Goal: Task Accomplishment & Management: Use online tool/utility

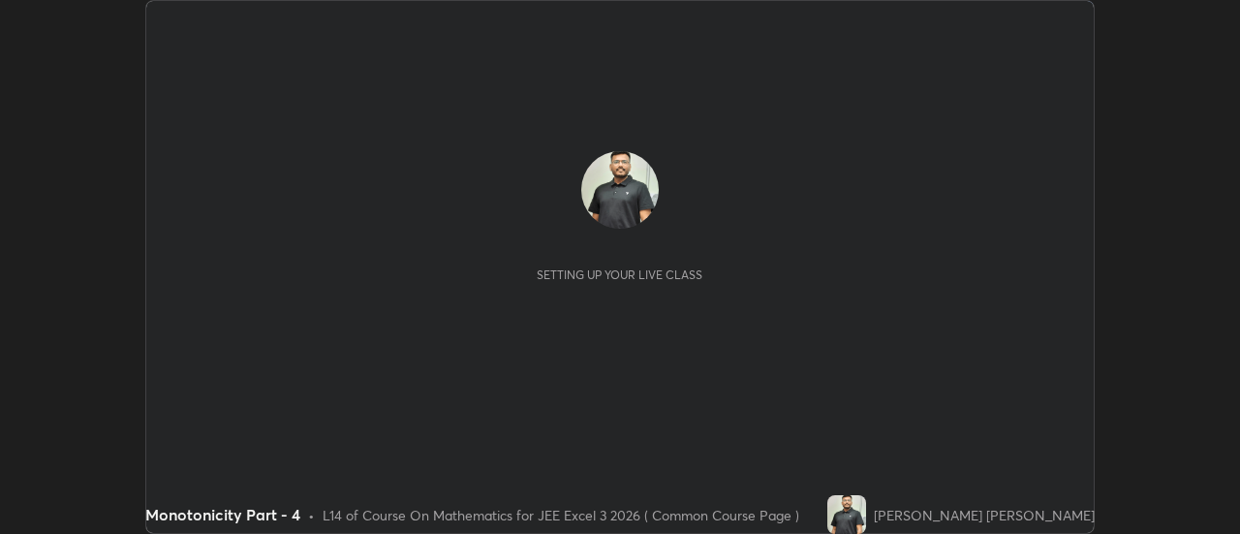
scroll to position [534, 1239]
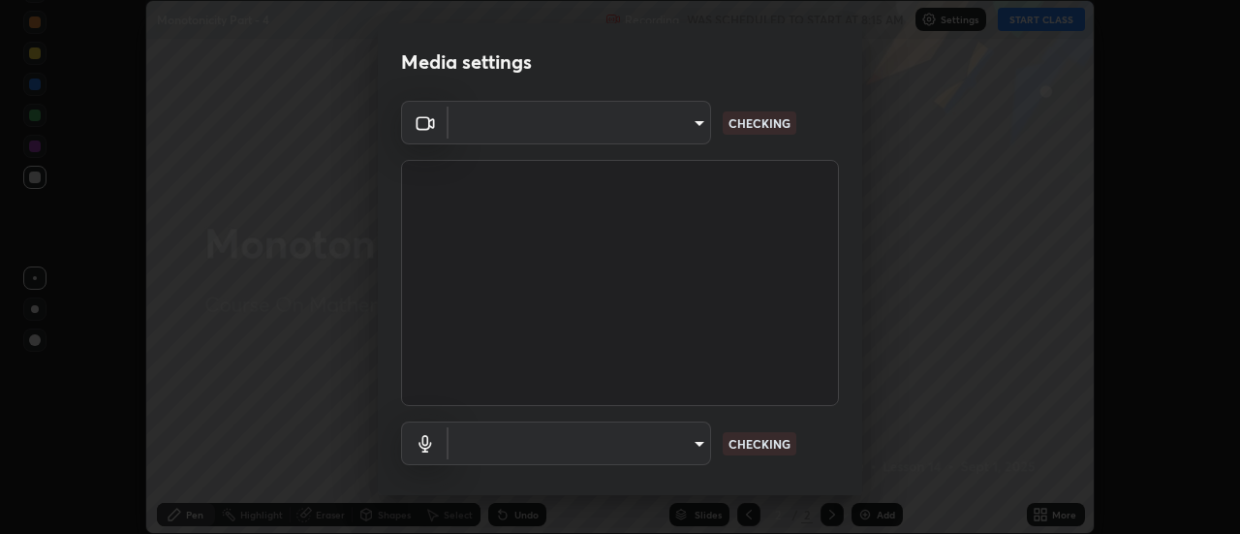
type input "4eebad9fb2b760257747d3faba0537f77ebfd590b97cb0ff6e10e17389be776b"
click at [685, 444] on body "Erase all Monotonicity Part - 4 Recording WAS SCHEDULED TO START AT 8:15 AM Set…" at bounding box center [620, 267] width 1240 height 534
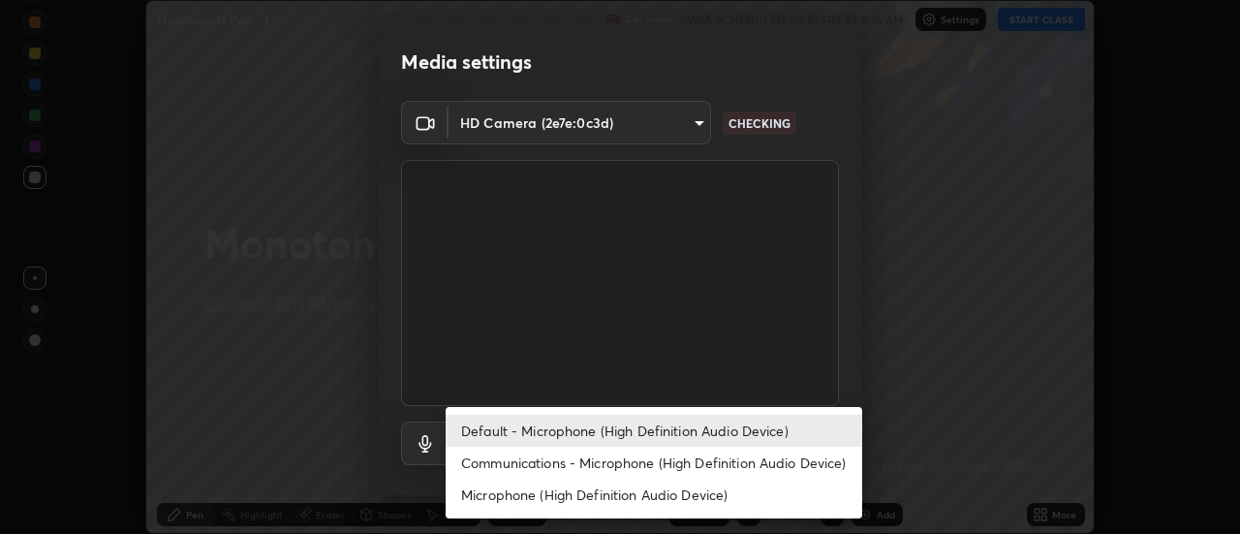
click at [678, 450] on li "Communications - Microphone (High Definition Audio Device)" at bounding box center [654, 463] width 416 height 32
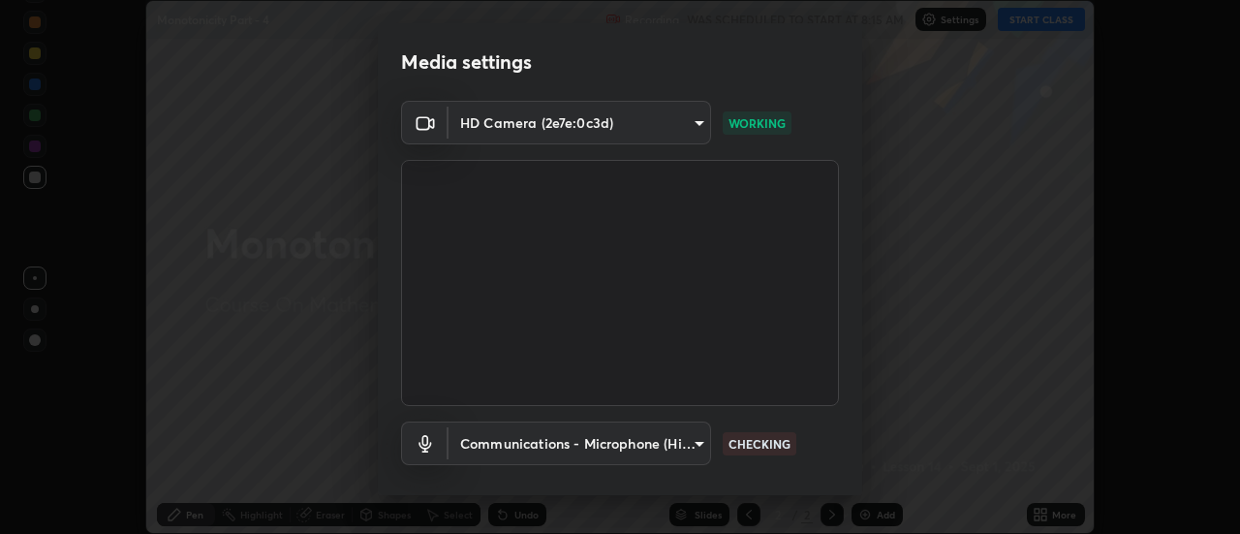
click at [665, 443] on body "Erase all Monotonicity Part - 4 Recording WAS SCHEDULED TO START AT 8:15 AM Set…" at bounding box center [620, 267] width 1240 height 534
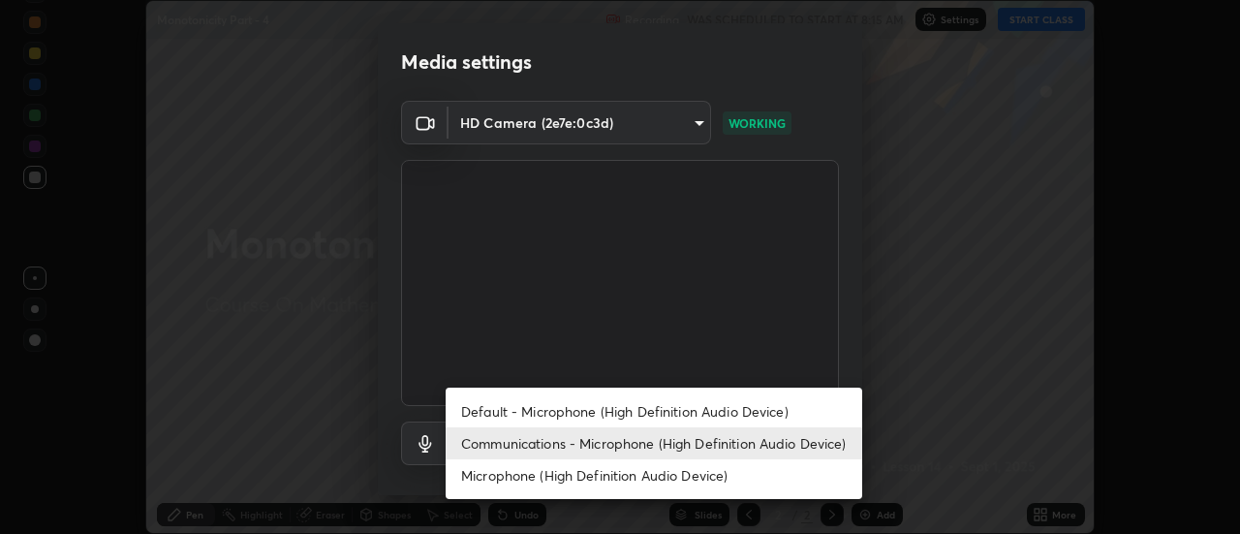
click at [554, 409] on li "Default - Microphone (High Definition Audio Device)" at bounding box center [654, 411] width 416 height 32
type input "default"
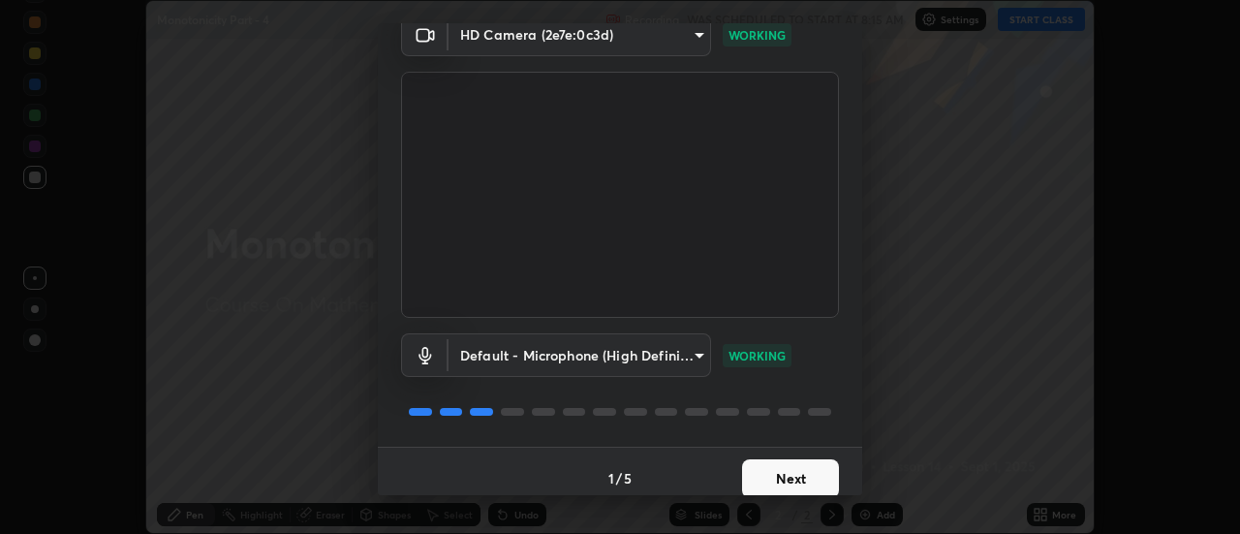
scroll to position [102, 0]
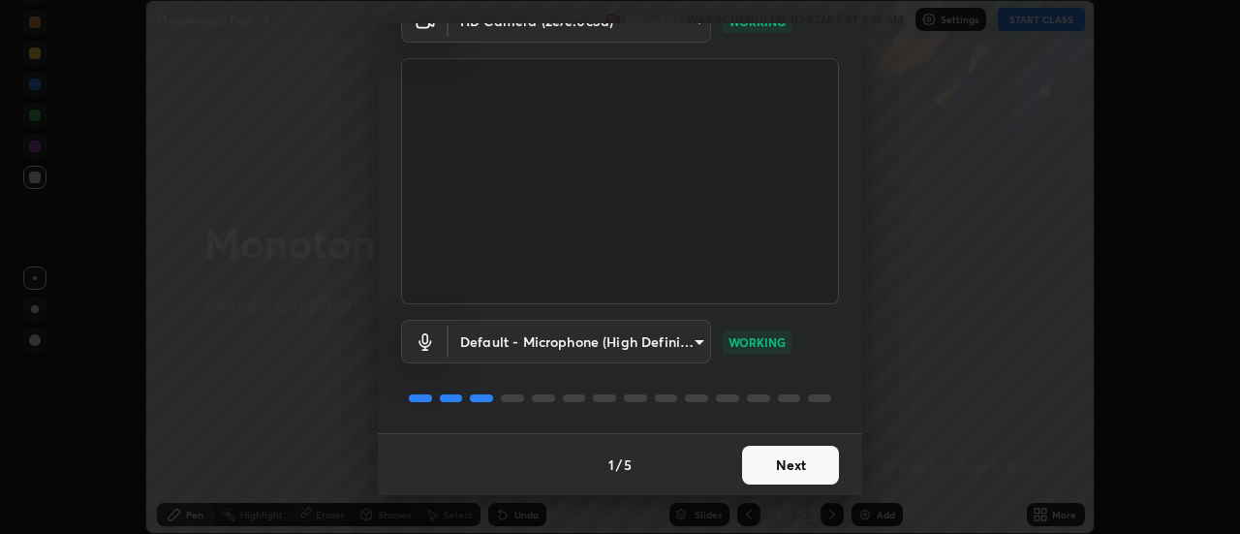
click at [787, 477] on button "Next" at bounding box center [790, 465] width 97 height 39
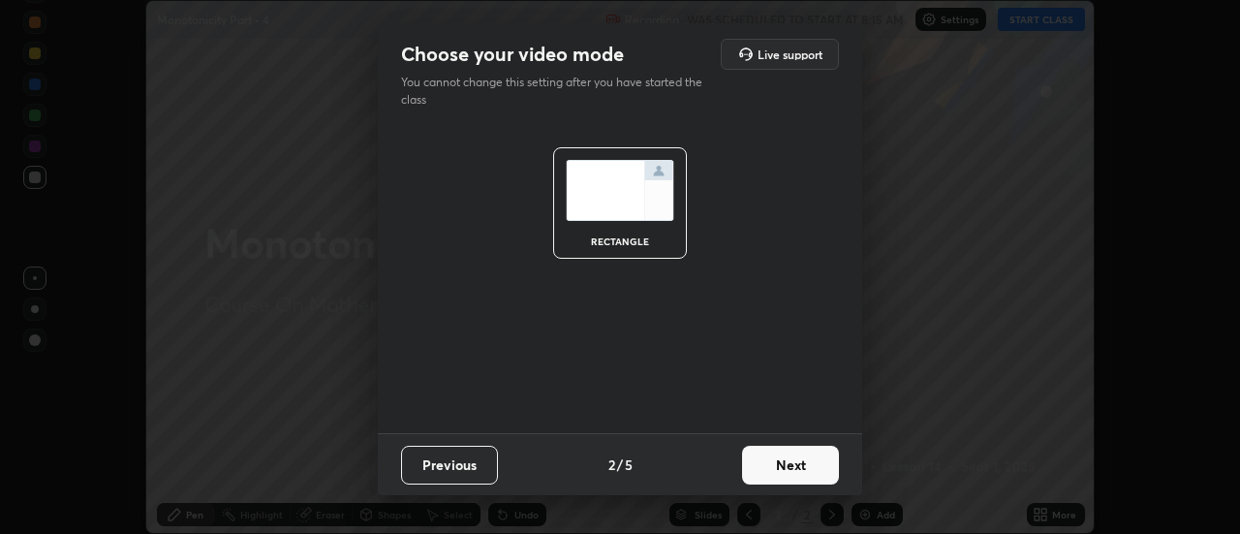
click at [796, 476] on button "Next" at bounding box center [790, 465] width 97 height 39
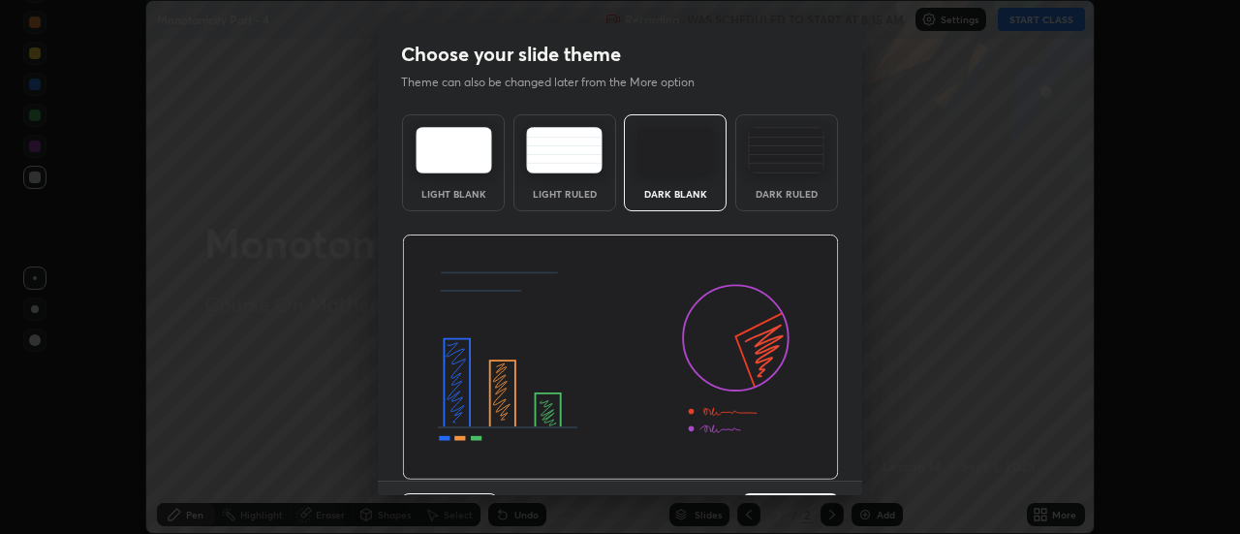
scroll to position [47, 0]
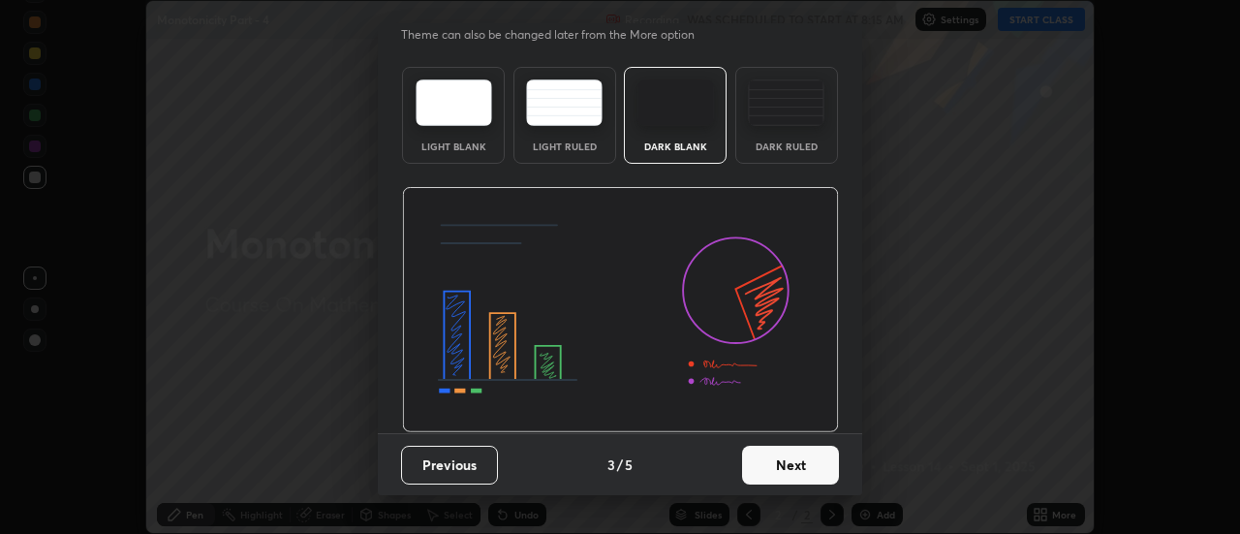
click at [787, 471] on button "Next" at bounding box center [790, 465] width 97 height 39
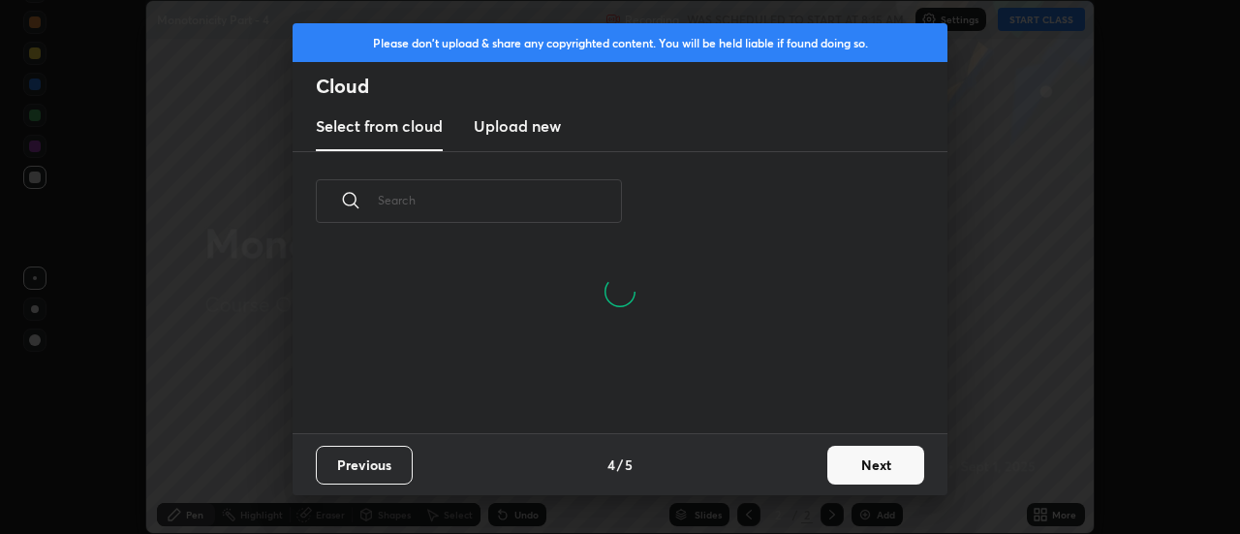
click at [865, 476] on button "Next" at bounding box center [875, 465] width 97 height 39
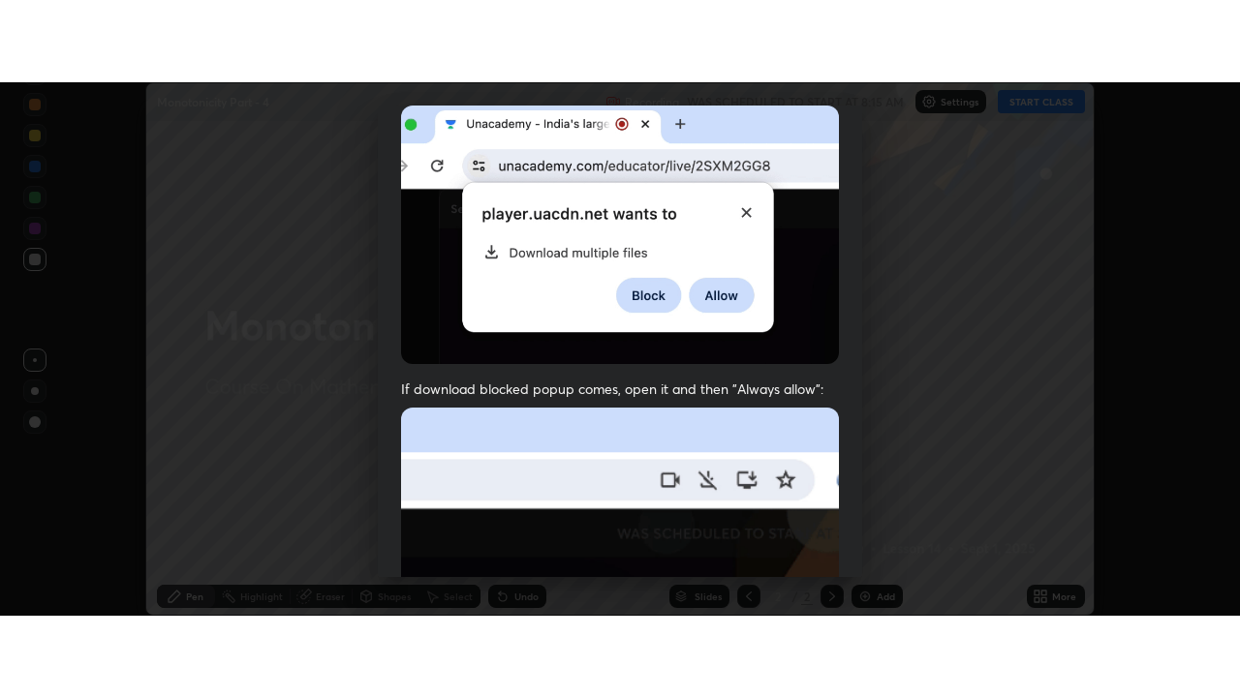
scroll to position [497, 0]
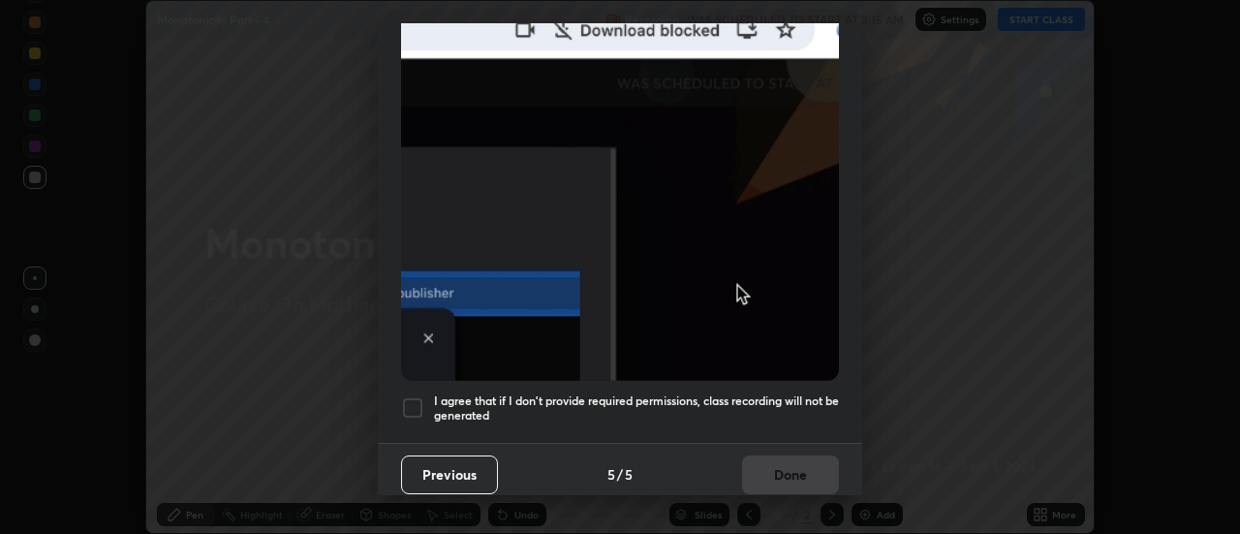
click at [405, 403] on div at bounding box center [412, 407] width 23 height 23
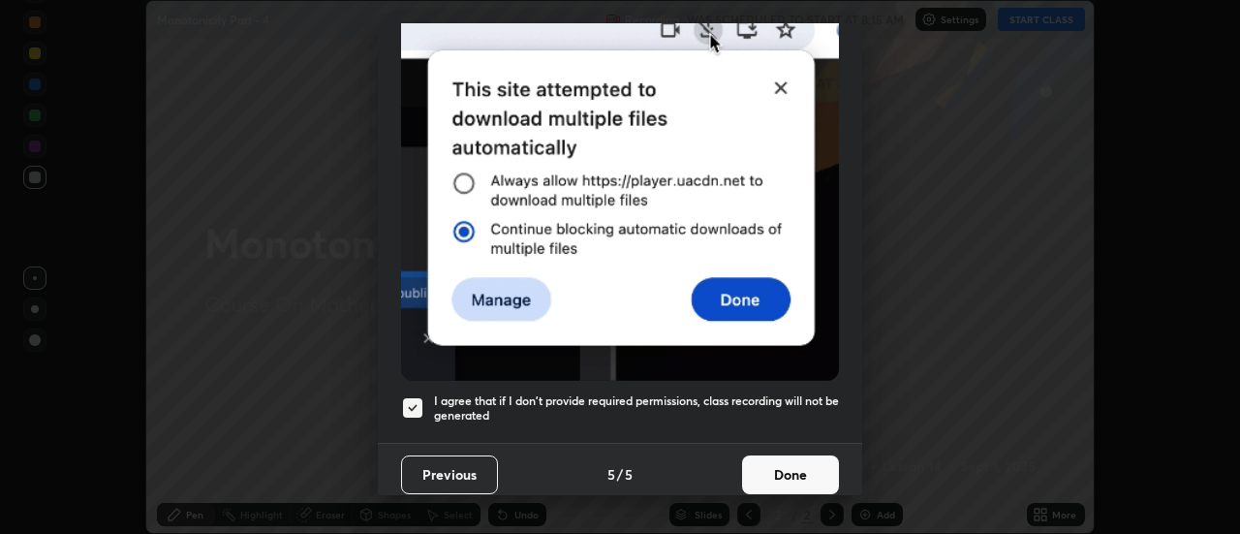
click at [808, 476] on button "Done" at bounding box center [790, 474] width 97 height 39
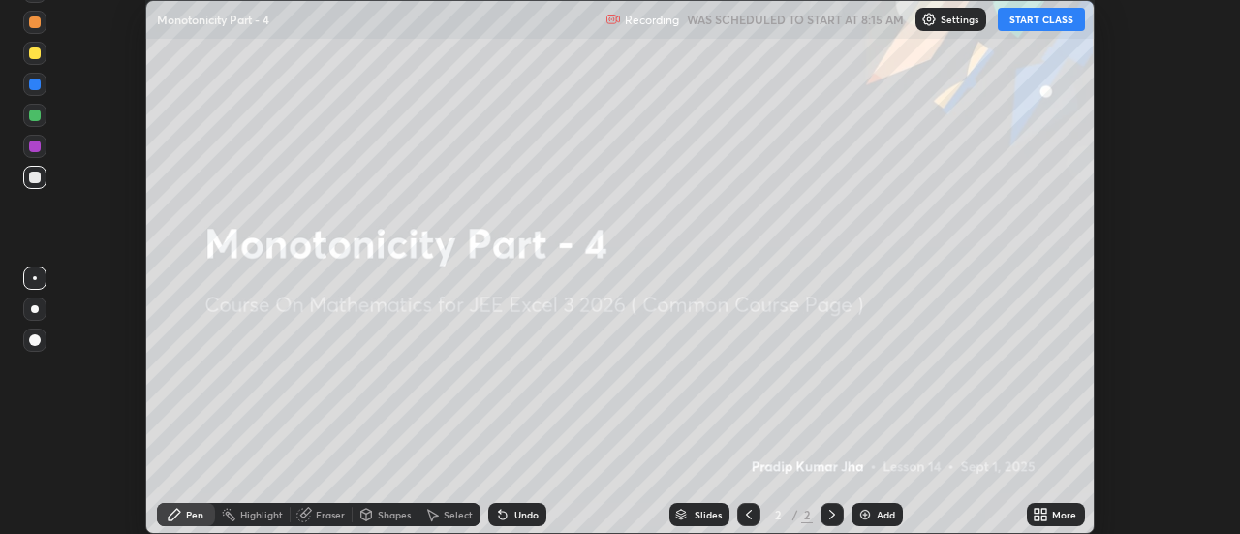
click at [1034, 16] on button "START CLASS" at bounding box center [1041, 19] width 87 height 23
click at [1044, 517] on icon at bounding box center [1044, 517] width 5 height 5
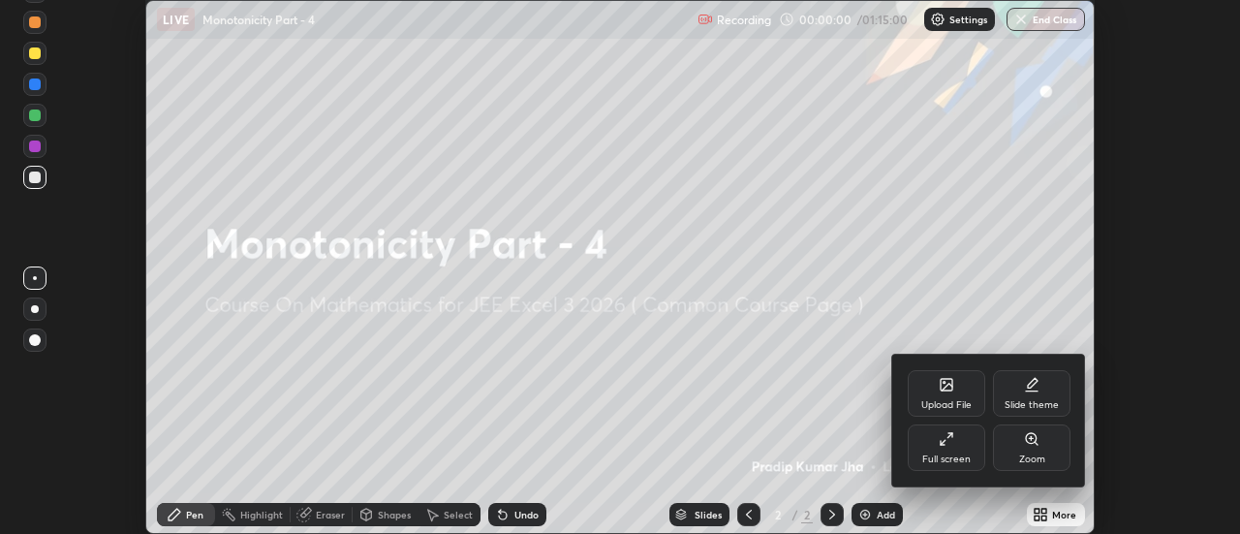
click at [933, 435] on div "Full screen" at bounding box center [946, 447] width 77 height 46
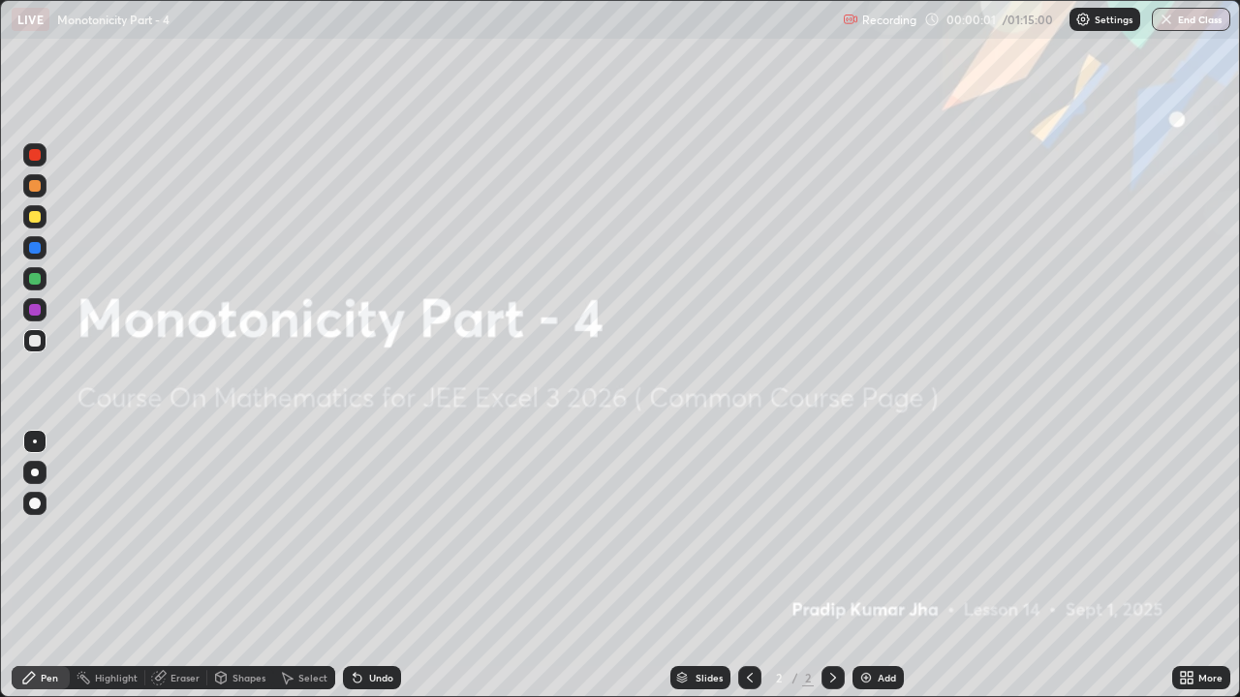
scroll to position [697, 1240]
click at [877, 533] on div "Add" at bounding box center [877, 677] width 51 height 23
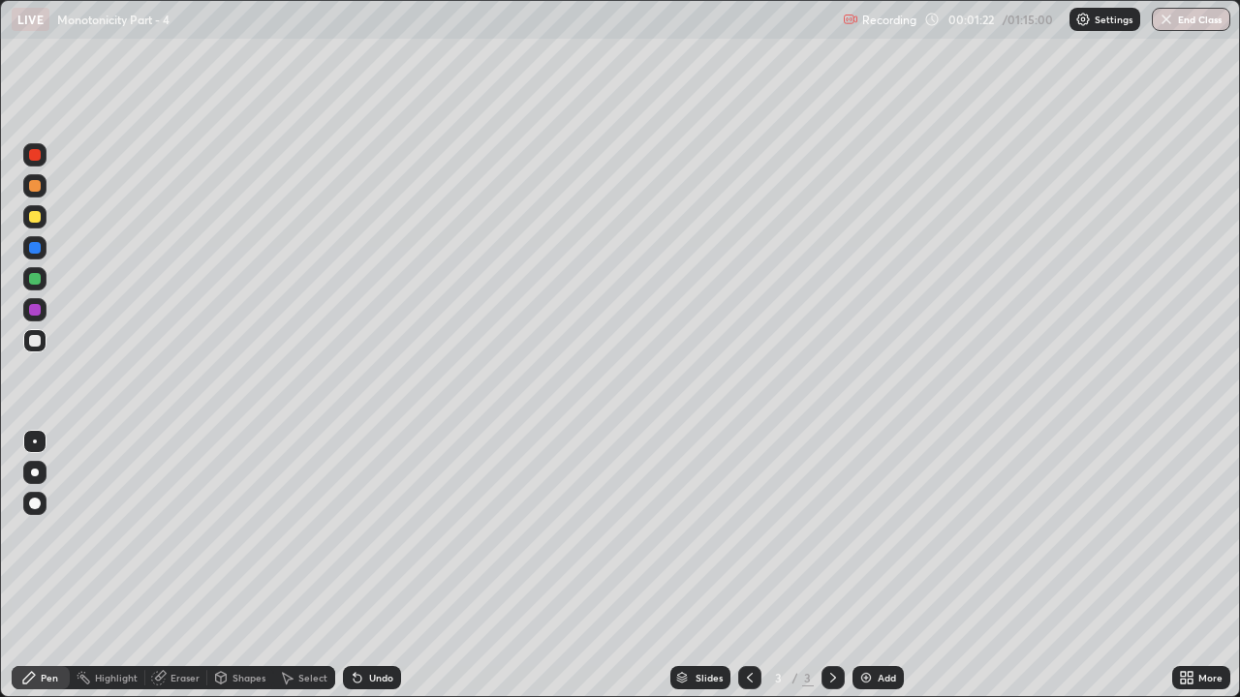
click at [37, 213] on div at bounding box center [35, 217] width 12 height 12
click at [869, 533] on div "Add" at bounding box center [877, 677] width 51 height 23
click at [754, 533] on div at bounding box center [749, 678] width 23 height 39
click at [178, 533] on div "Eraser" at bounding box center [184, 678] width 29 height 10
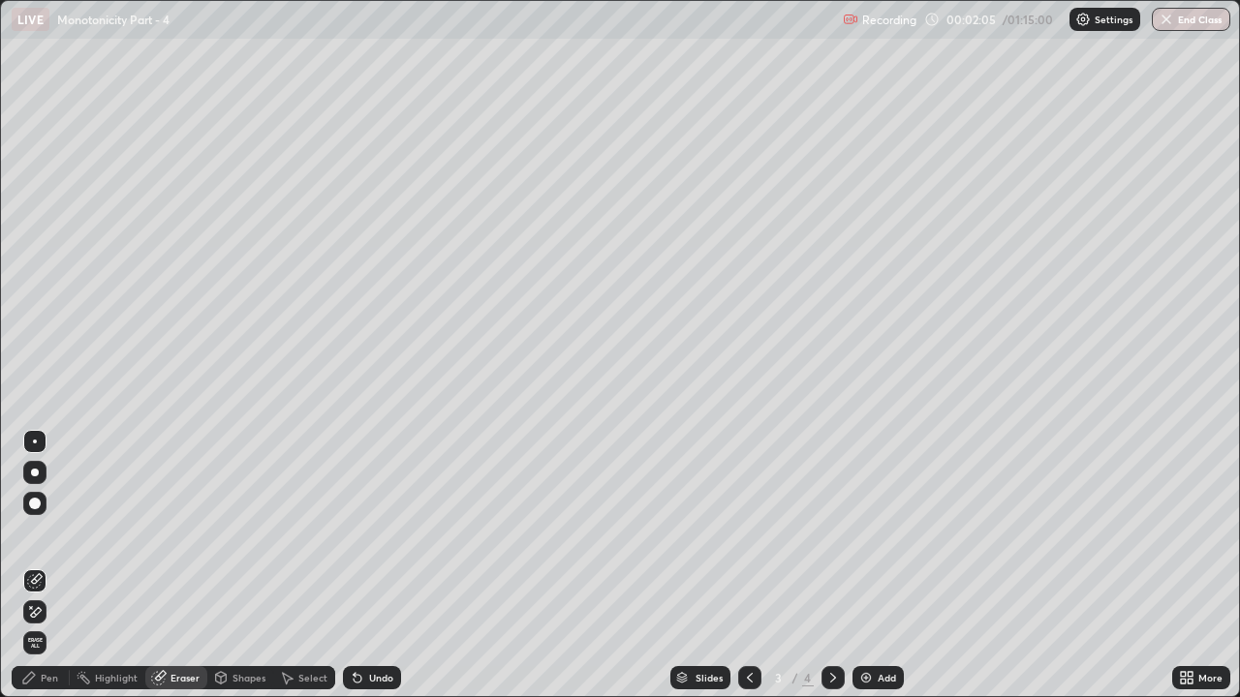
click at [31, 533] on icon at bounding box center [28, 677] width 15 height 15
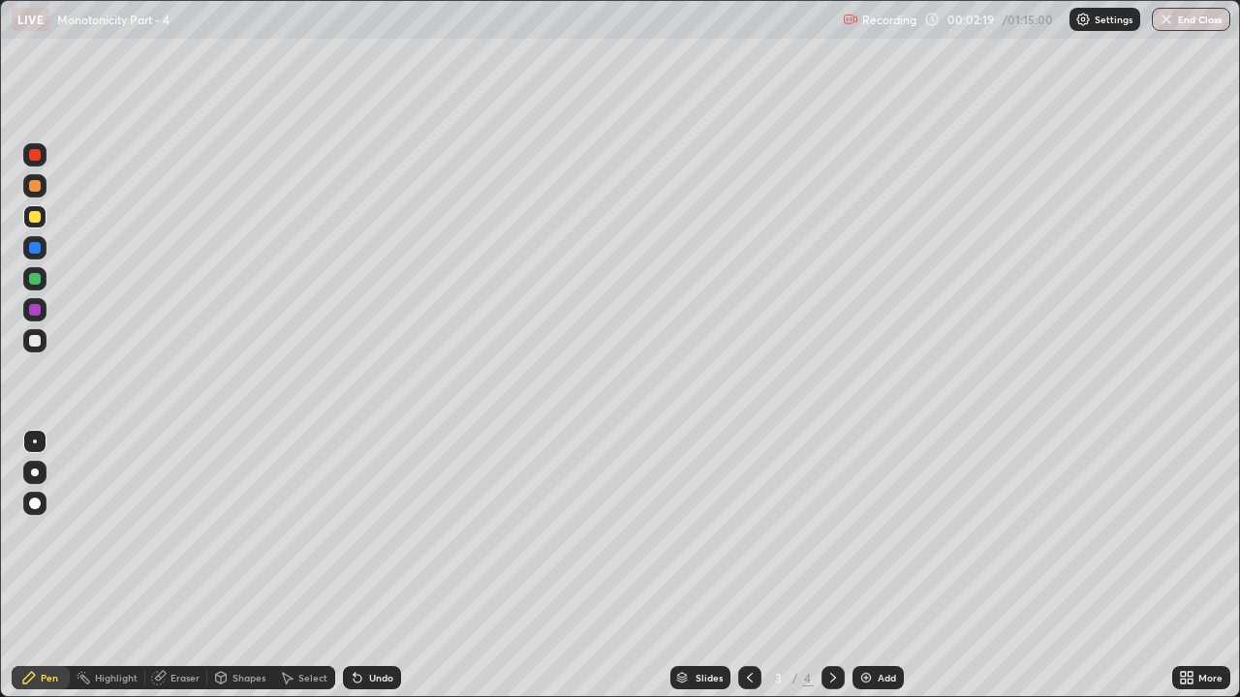
click at [374, 533] on div "Undo" at bounding box center [381, 678] width 24 height 10
click at [375, 533] on div "Undo" at bounding box center [381, 678] width 24 height 10
click at [33, 346] on div at bounding box center [35, 341] width 12 height 12
click at [32, 281] on div at bounding box center [35, 279] width 12 height 12
click at [36, 341] on div at bounding box center [35, 341] width 12 height 12
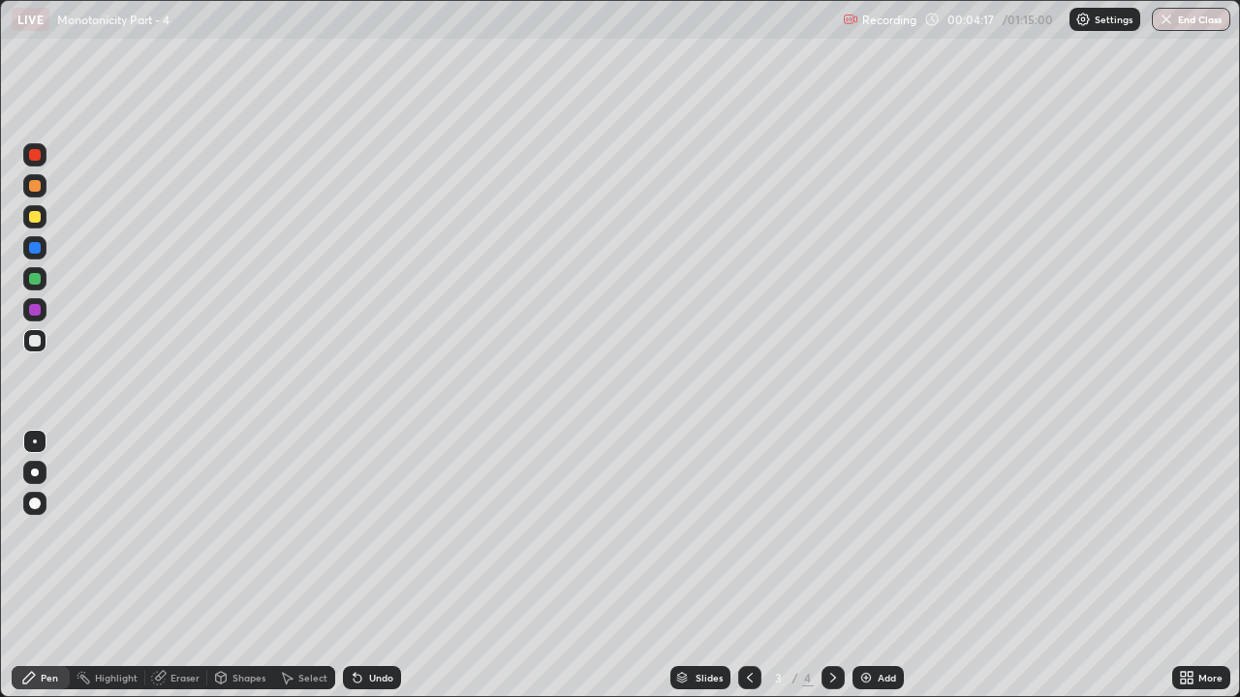
click at [245, 533] on div "Shapes" at bounding box center [248, 678] width 33 height 10
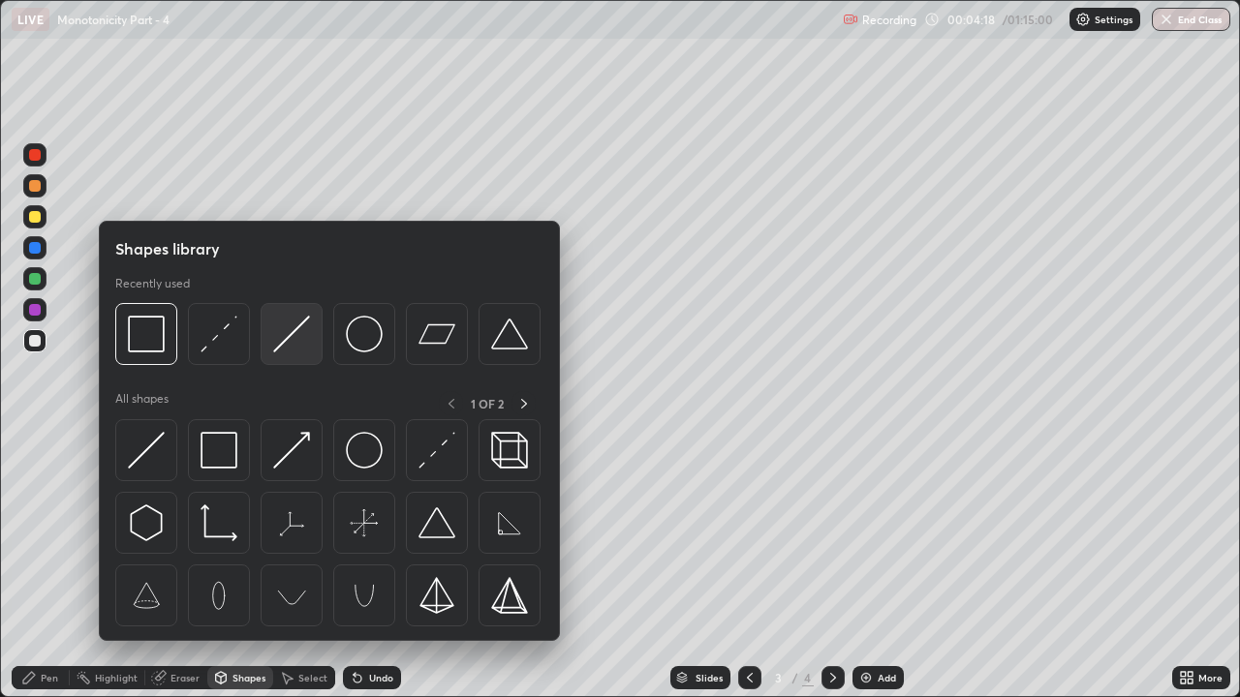
click at [293, 331] on img at bounding box center [291, 334] width 37 height 37
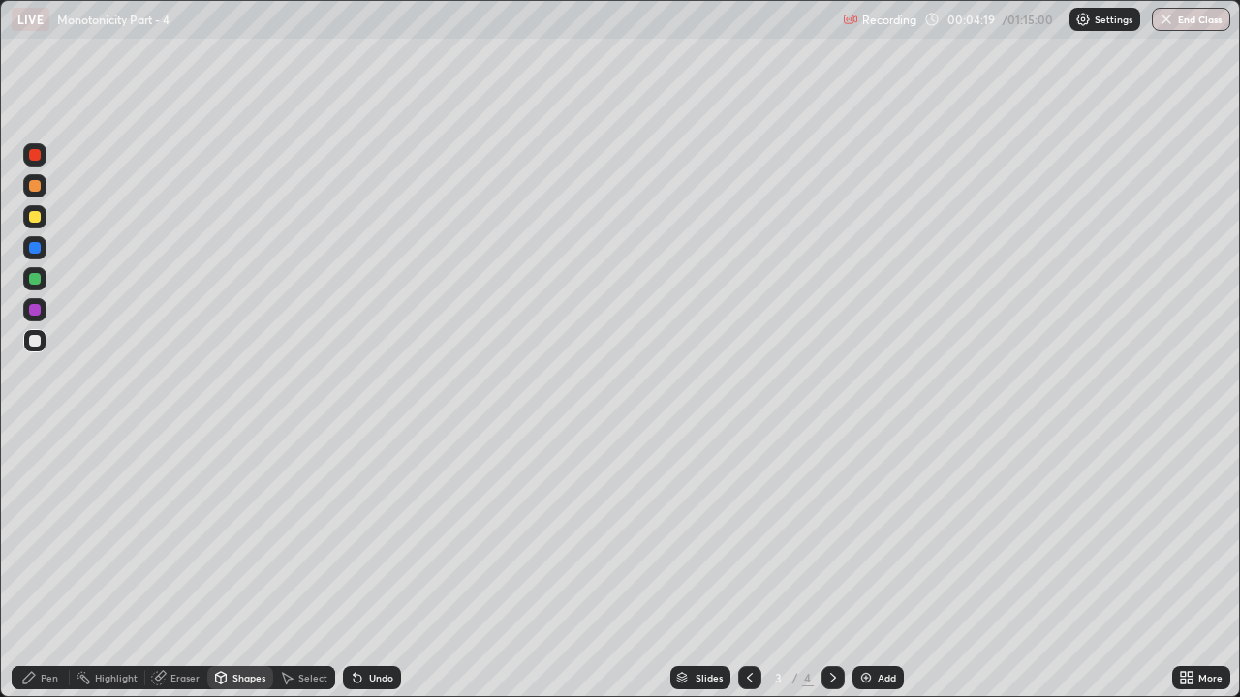
click at [39, 221] on div at bounding box center [35, 217] width 12 height 12
click at [50, 533] on div "Pen" at bounding box center [49, 678] width 17 height 10
click at [38, 343] on div at bounding box center [35, 341] width 12 height 12
click at [42, 278] on div at bounding box center [34, 278] width 23 height 23
click at [35, 187] on div at bounding box center [35, 186] width 12 height 12
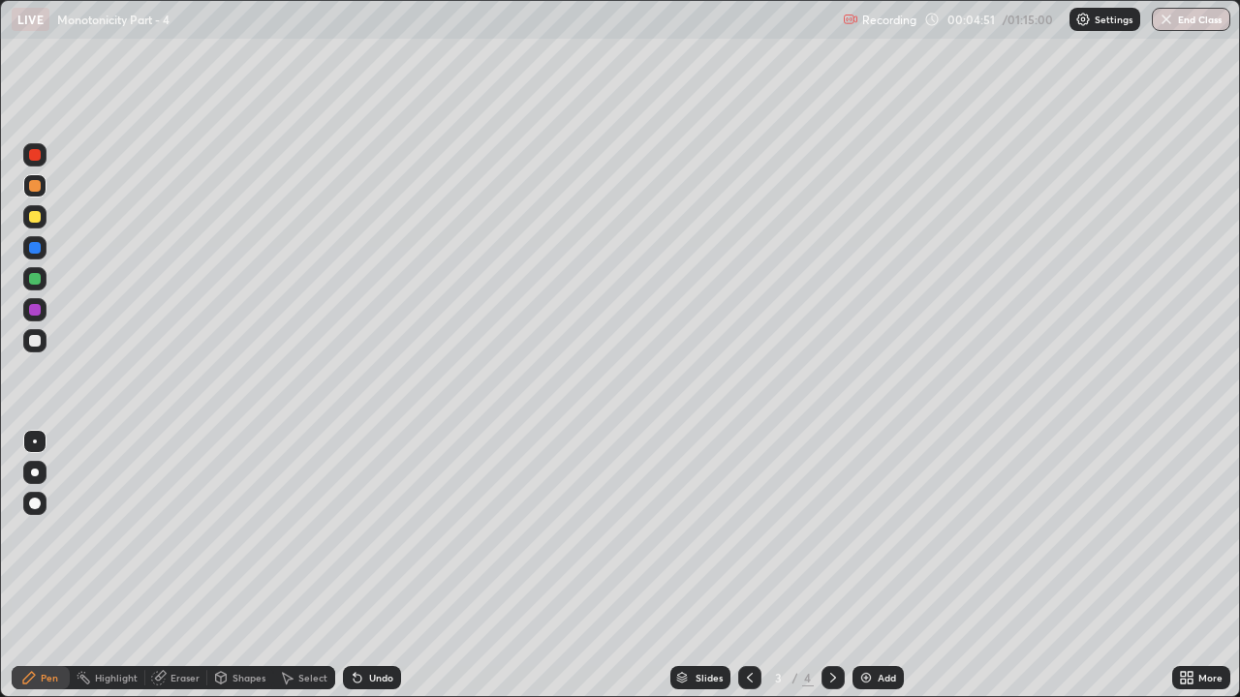
click at [39, 219] on div at bounding box center [35, 217] width 12 height 12
click at [190, 533] on div "Eraser" at bounding box center [184, 678] width 29 height 10
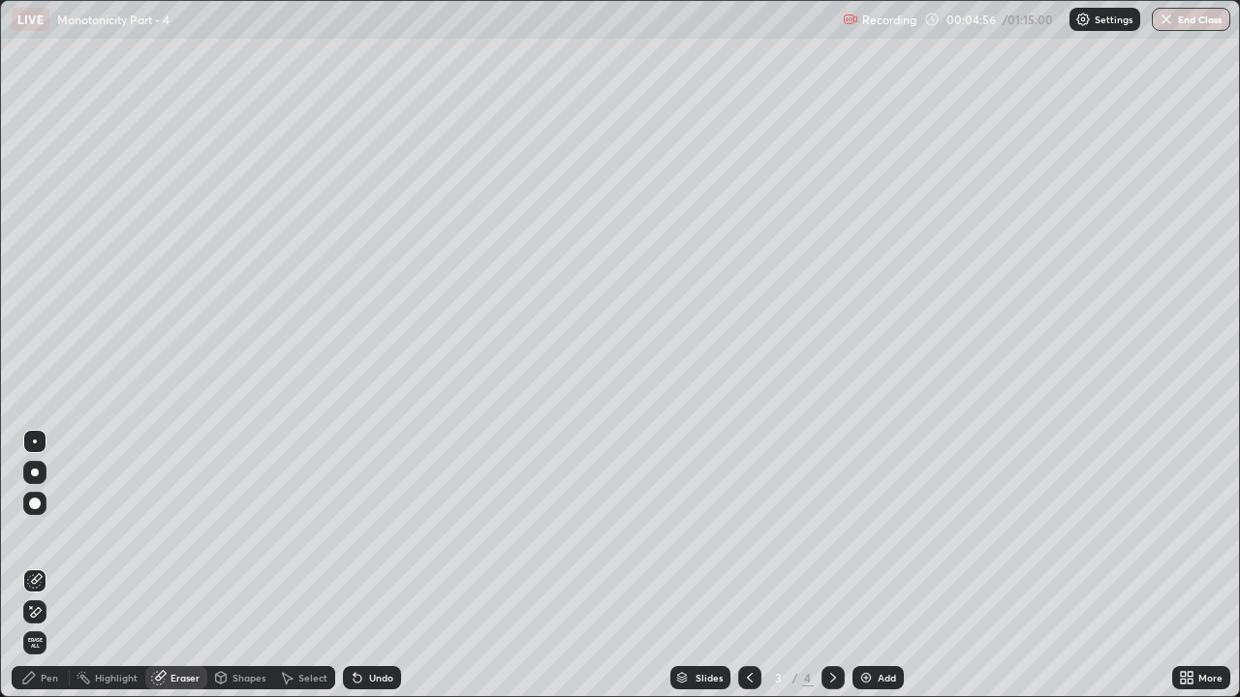
click at [248, 533] on div "Shapes" at bounding box center [248, 678] width 33 height 10
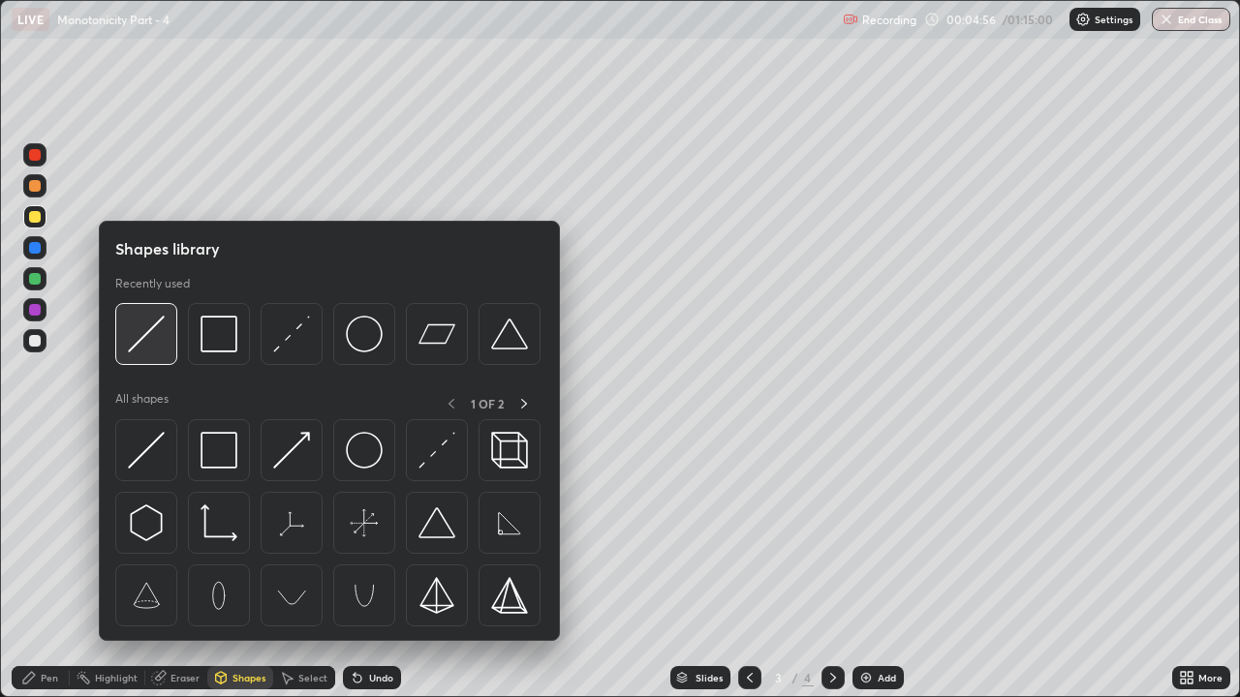
click at [139, 341] on img at bounding box center [146, 334] width 37 height 37
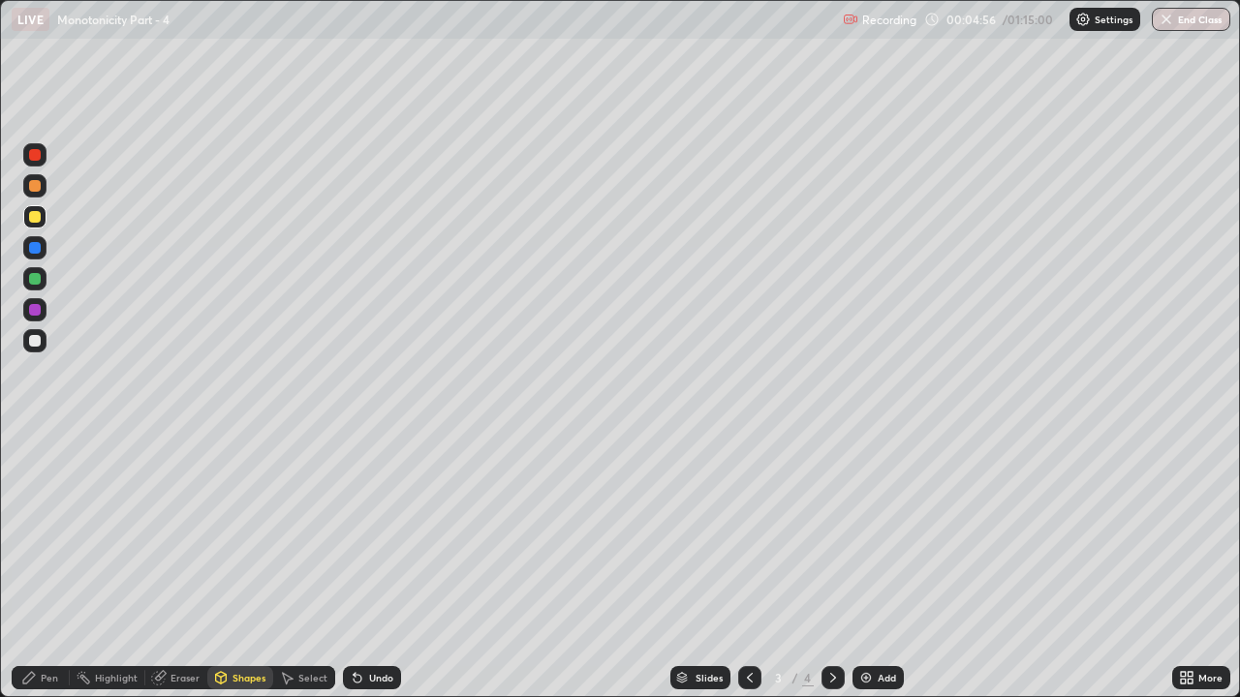
click at [32, 336] on div at bounding box center [35, 341] width 12 height 12
click at [59, 533] on div "Pen" at bounding box center [41, 677] width 58 height 23
click at [34, 217] on div at bounding box center [35, 217] width 12 height 12
click at [35, 280] on div at bounding box center [35, 279] width 12 height 12
click at [30, 346] on div at bounding box center [34, 340] width 23 height 23
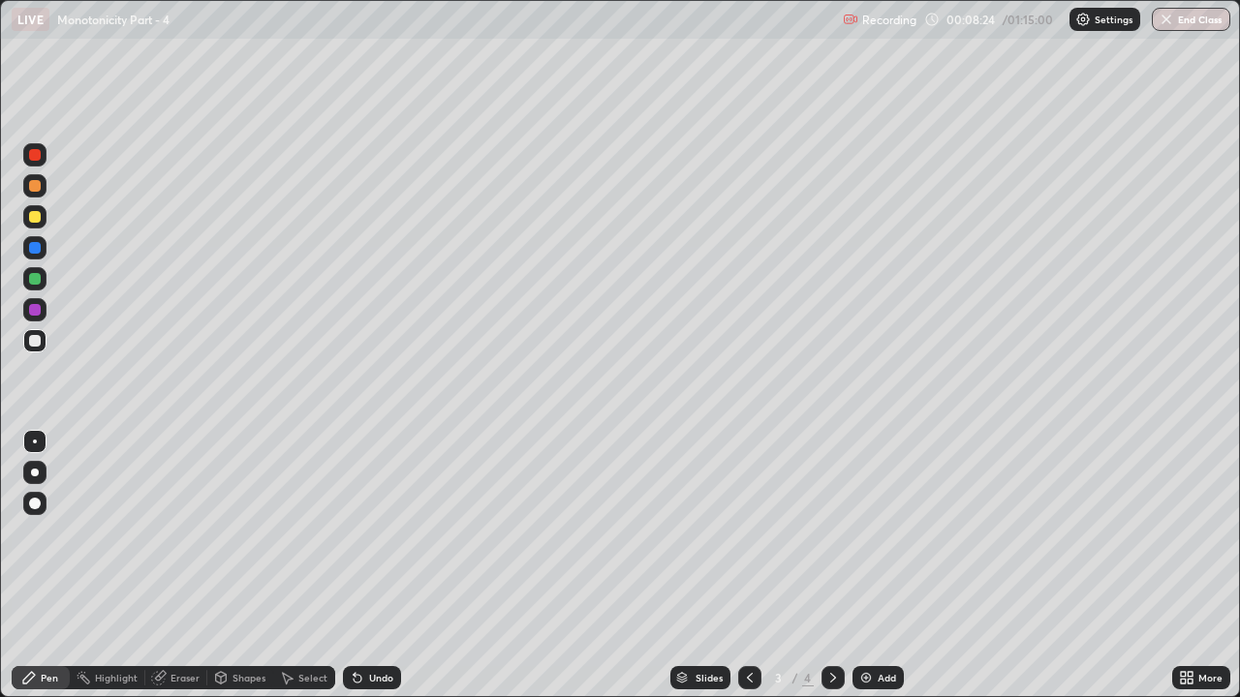
click at [31, 181] on div at bounding box center [35, 186] width 12 height 12
click at [38, 309] on div at bounding box center [35, 310] width 12 height 12
click at [36, 279] on div at bounding box center [35, 279] width 12 height 12
click at [184, 533] on div "Eraser" at bounding box center [184, 678] width 29 height 10
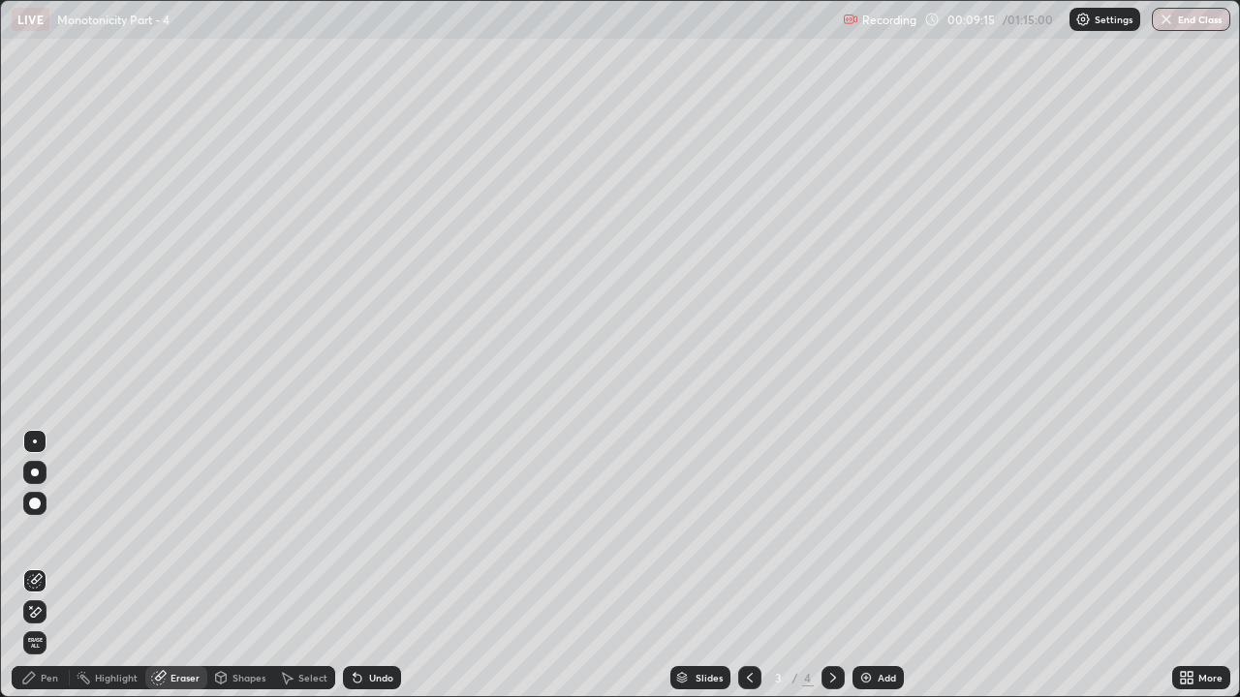
click at [23, 533] on div at bounding box center [34, 612] width 23 height 23
click at [836, 533] on div at bounding box center [832, 678] width 23 height 39
click at [41, 533] on div "Pen" at bounding box center [41, 677] width 58 height 23
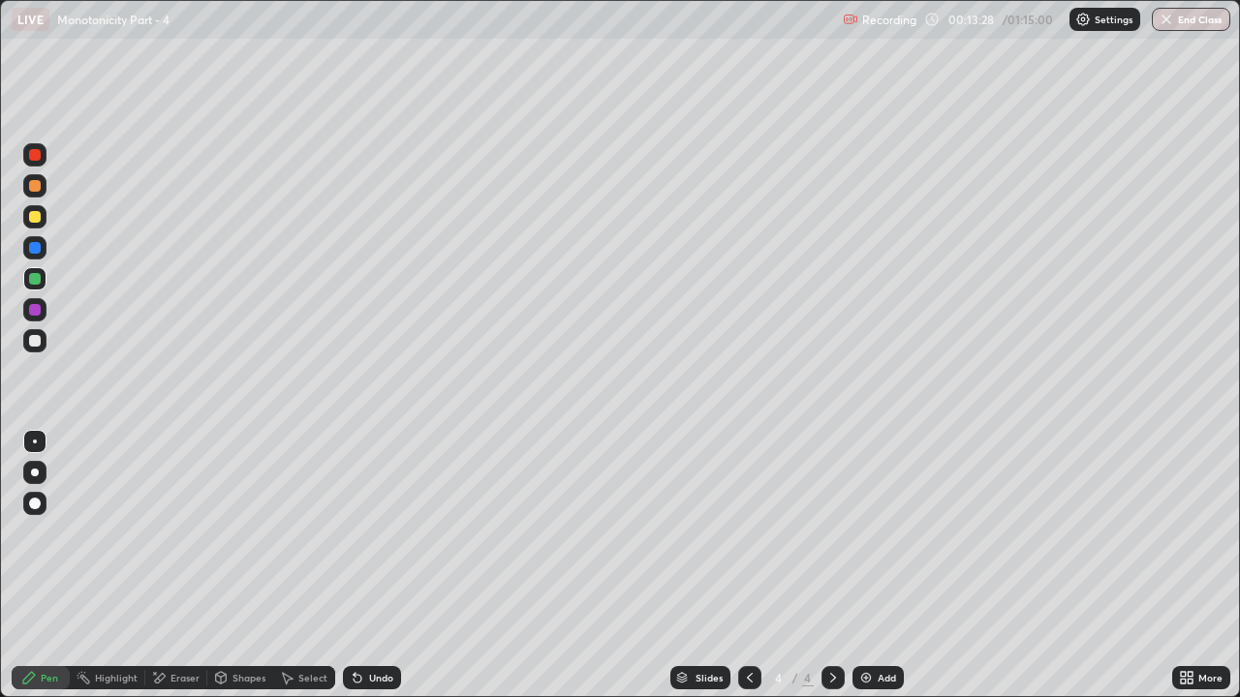
click at [32, 217] on div at bounding box center [35, 217] width 12 height 12
click at [235, 533] on div "Shapes" at bounding box center [248, 678] width 33 height 10
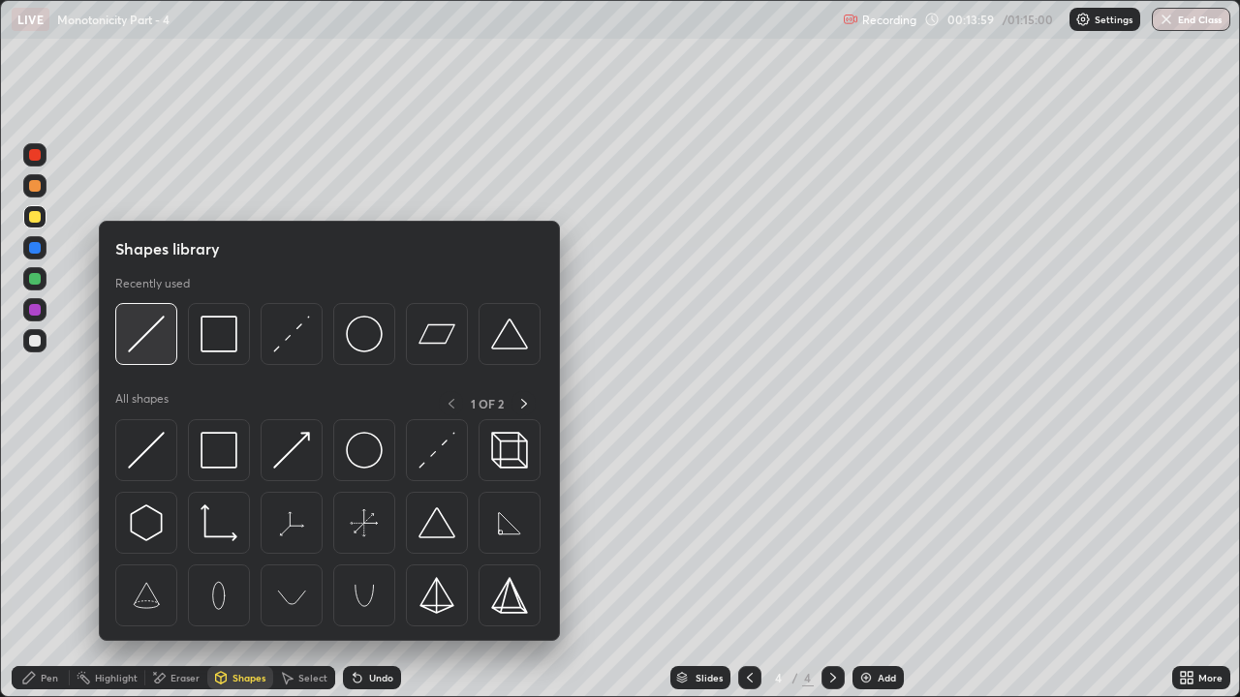
click at [157, 331] on img at bounding box center [146, 334] width 37 height 37
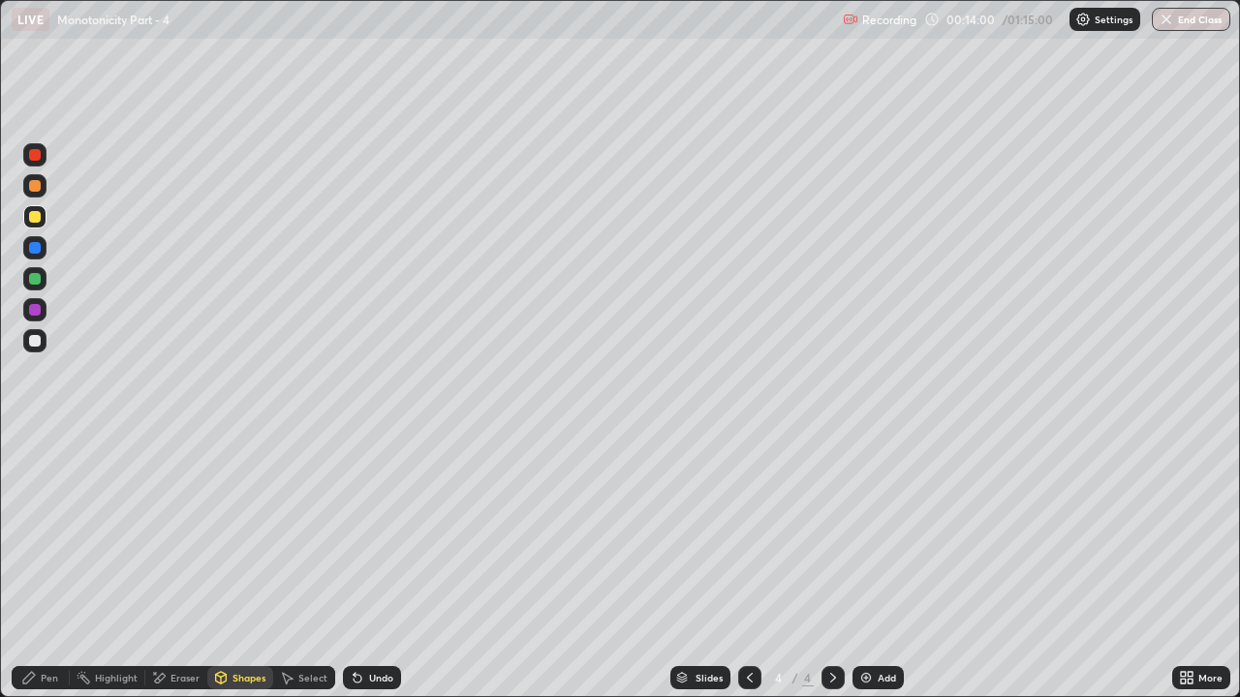
click at [36, 180] on div at bounding box center [35, 186] width 12 height 12
click at [37, 533] on div "Pen" at bounding box center [41, 677] width 58 height 23
click at [40, 218] on div at bounding box center [35, 217] width 12 height 12
click at [45, 337] on div at bounding box center [34, 340] width 23 height 23
click at [37, 279] on div at bounding box center [35, 279] width 12 height 12
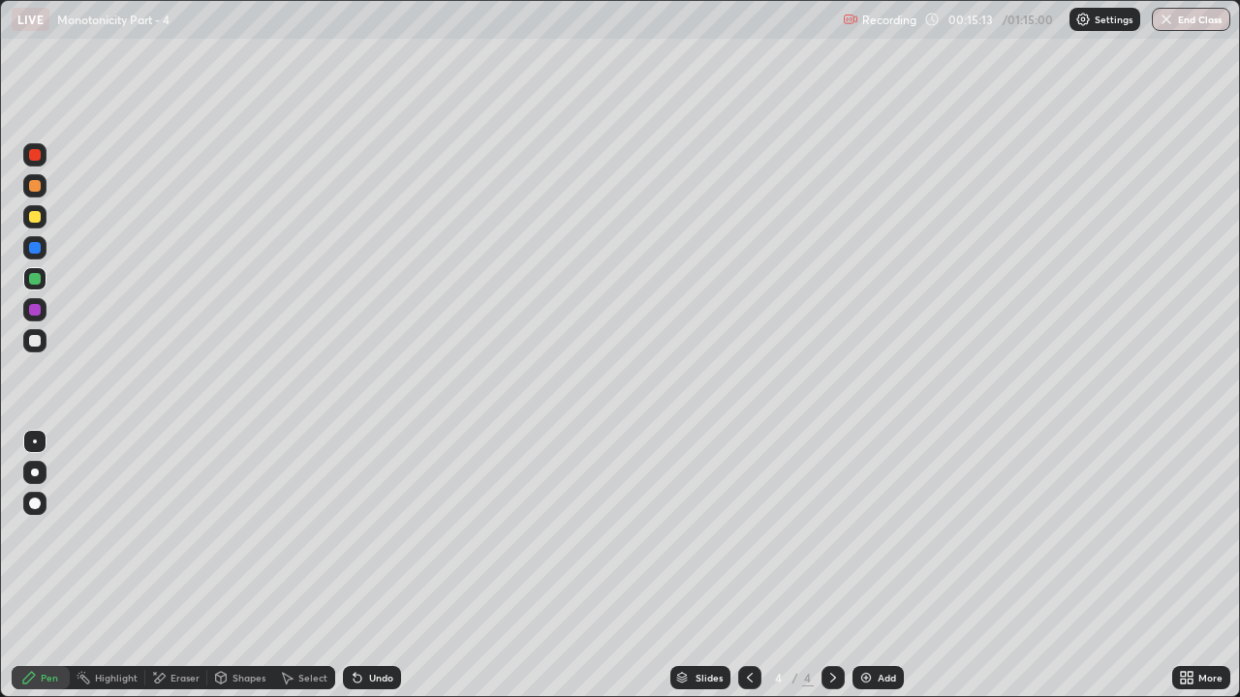
click at [36, 342] on div at bounding box center [35, 341] width 12 height 12
click at [38, 283] on div at bounding box center [35, 279] width 12 height 12
click at [35, 338] on div at bounding box center [35, 341] width 12 height 12
click at [32, 279] on div at bounding box center [35, 279] width 12 height 12
click at [40, 337] on div at bounding box center [35, 341] width 12 height 12
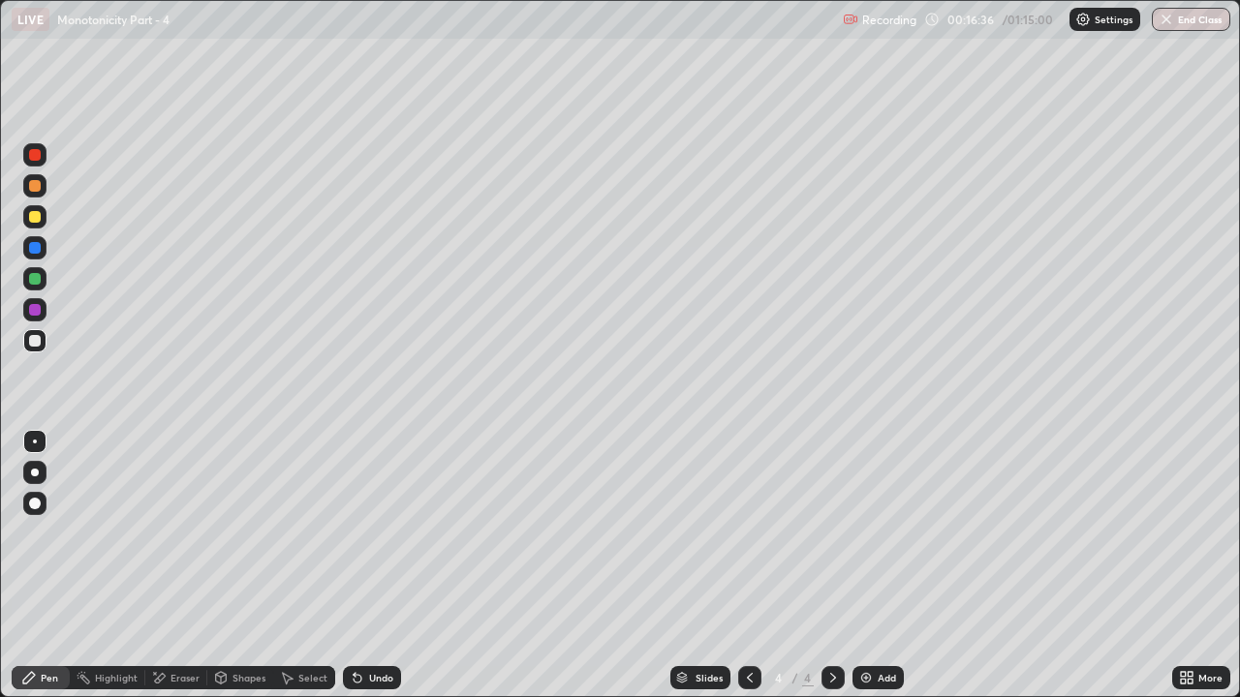
click at [36, 341] on div at bounding box center [35, 341] width 12 height 12
click at [43, 188] on div at bounding box center [34, 185] width 23 height 23
click at [380, 533] on div "Undo" at bounding box center [381, 678] width 24 height 10
click at [375, 533] on div "Undo" at bounding box center [381, 678] width 24 height 10
click at [36, 149] on div at bounding box center [35, 155] width 12 height 12
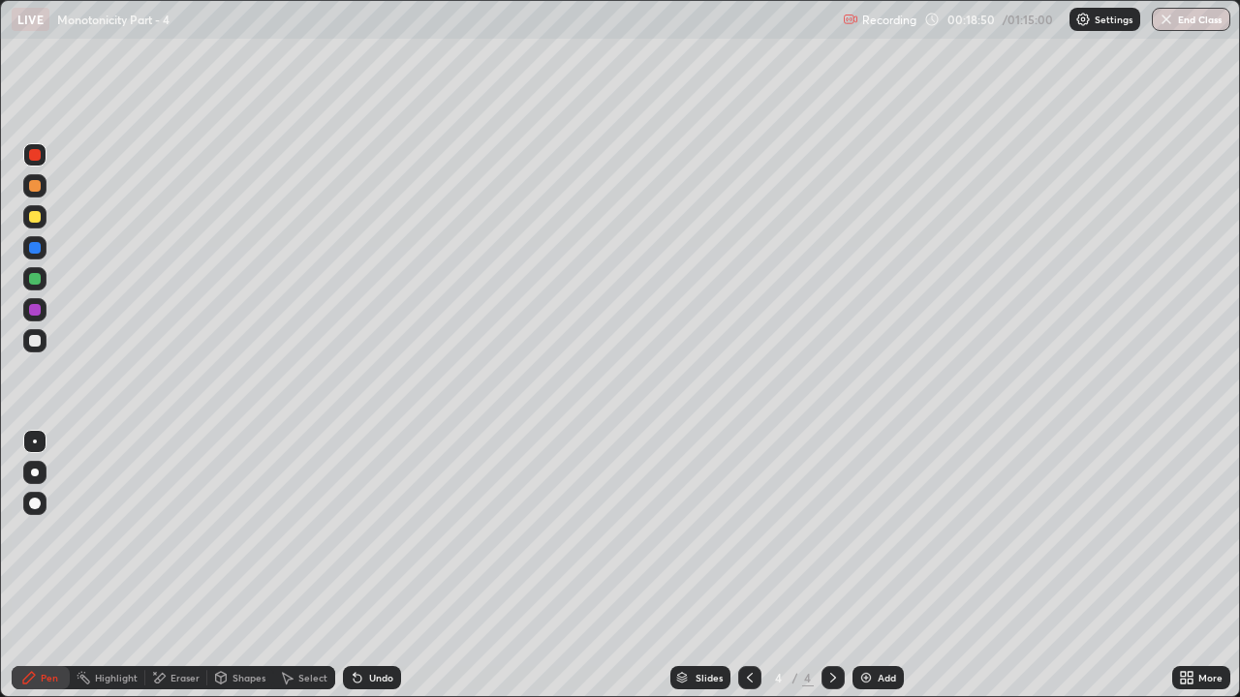
click at [34, 287] on div at bounding box center [34, 278] width 23 height 23
click at [37, 287] on div at bounding box center [34, 278] width 23 height 23
click at [882, 533] on div "Add" at bounding box center [877, 677] width 51 height 23
click at [52, 533] on div "Pen" at bounding box center [41, 677] width 58 height 23
click at [36, 217] on div at bounding box center [35, 217] width 12 height 12
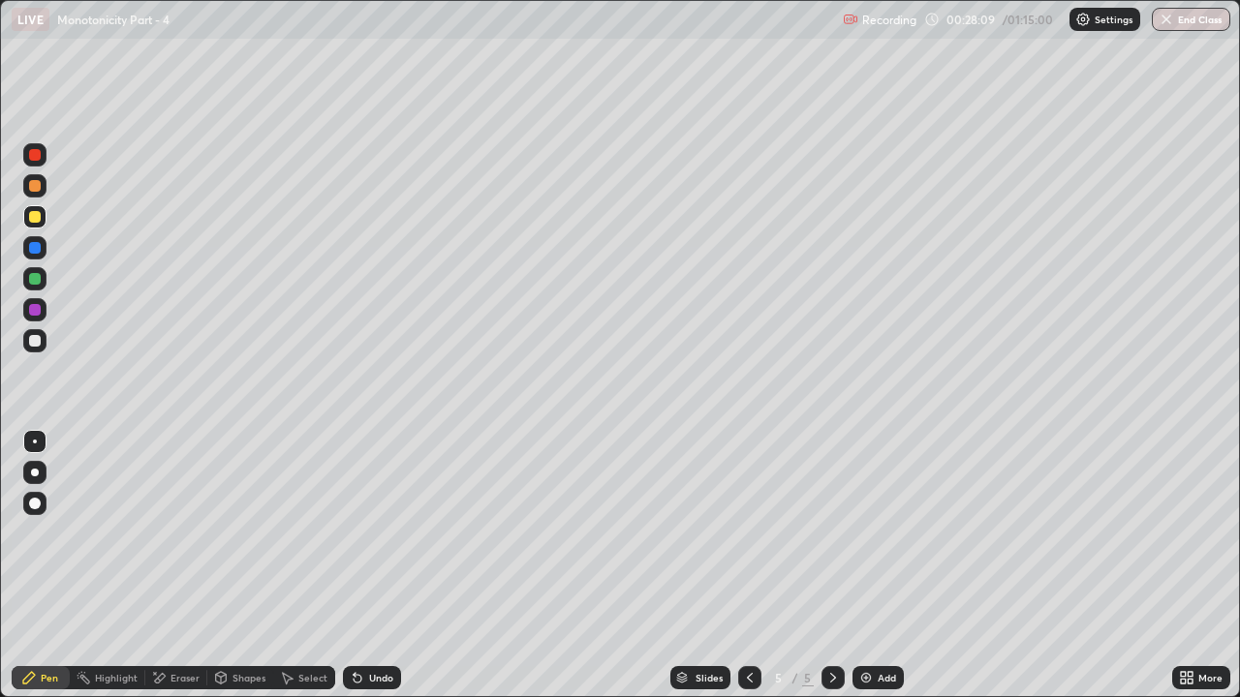
click at [39, 344] on div at bounding box center [35, 341] width 12 height 12
click at [176, 533] on div "Eraser" at bounding box center [184, 678] width 29 height 10
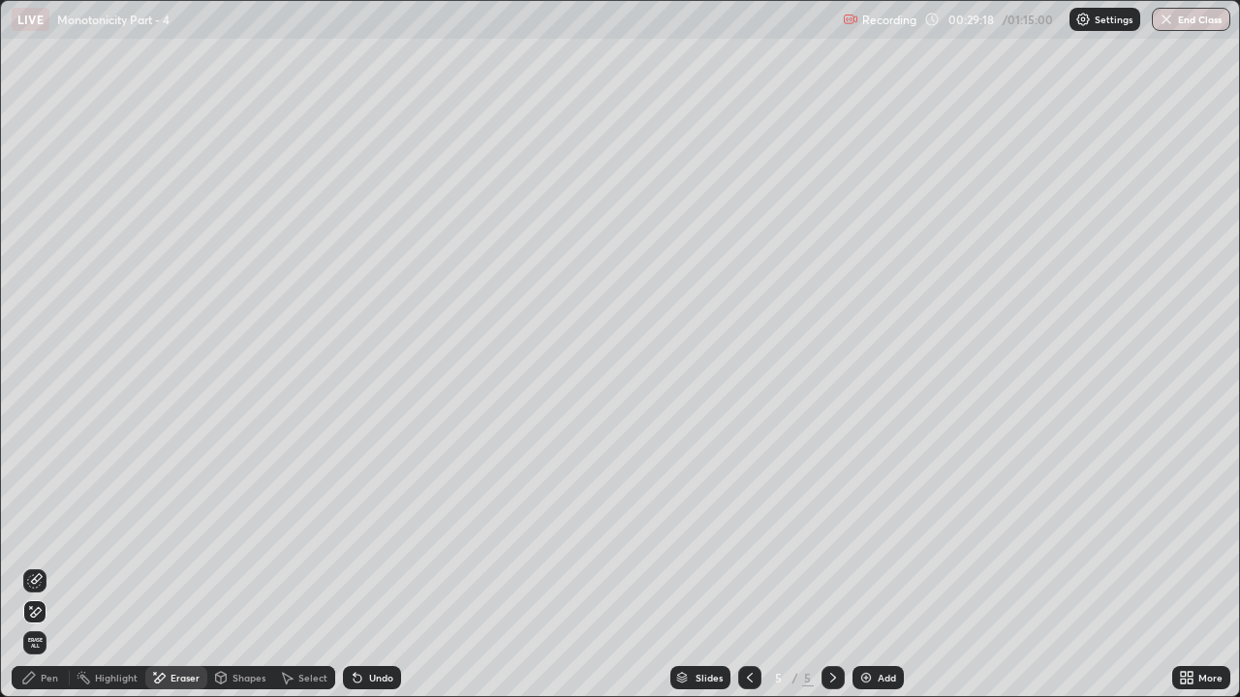
click at [28, 533] on icon at bounding box center [29, 678] width 12 height 12
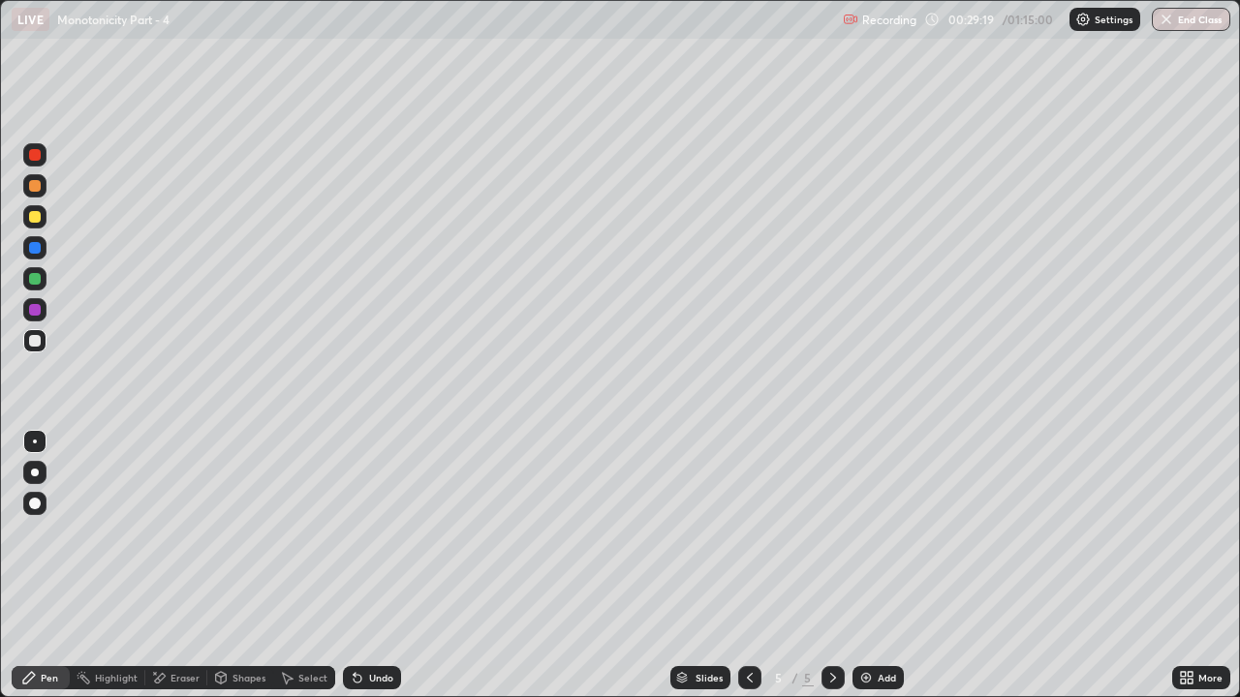
click at [34, 219] on div at bounding box center [35, 217] width 12 height 12
click at [38, 345] on div at bounding box center [35, 341] width 12 height 12
click at [33, 189] on div at bounding box center [35, 186] width 12 height 12
click at [37, 341] on div at bounding box center [35, 341] width 12 height 12
click at [35, 185] on div at bounding box center [35, 186] width 12 height 12
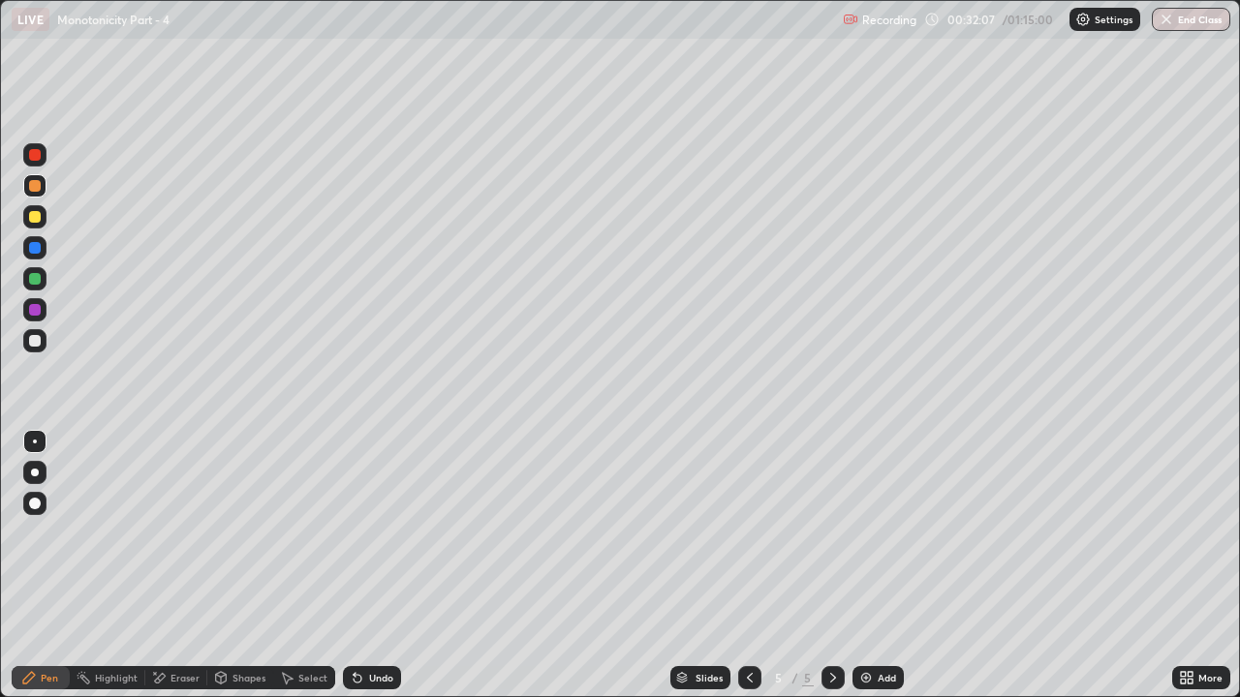
click at [36, 216] on div at bounding box center [35, 217] width 12 height 12
click at [40, 335] on div at bounding box center [34, 340] width 23 height 23
click at [177, 533] on div "Eraser" at bounding box center [184, 678] width 29 height 10
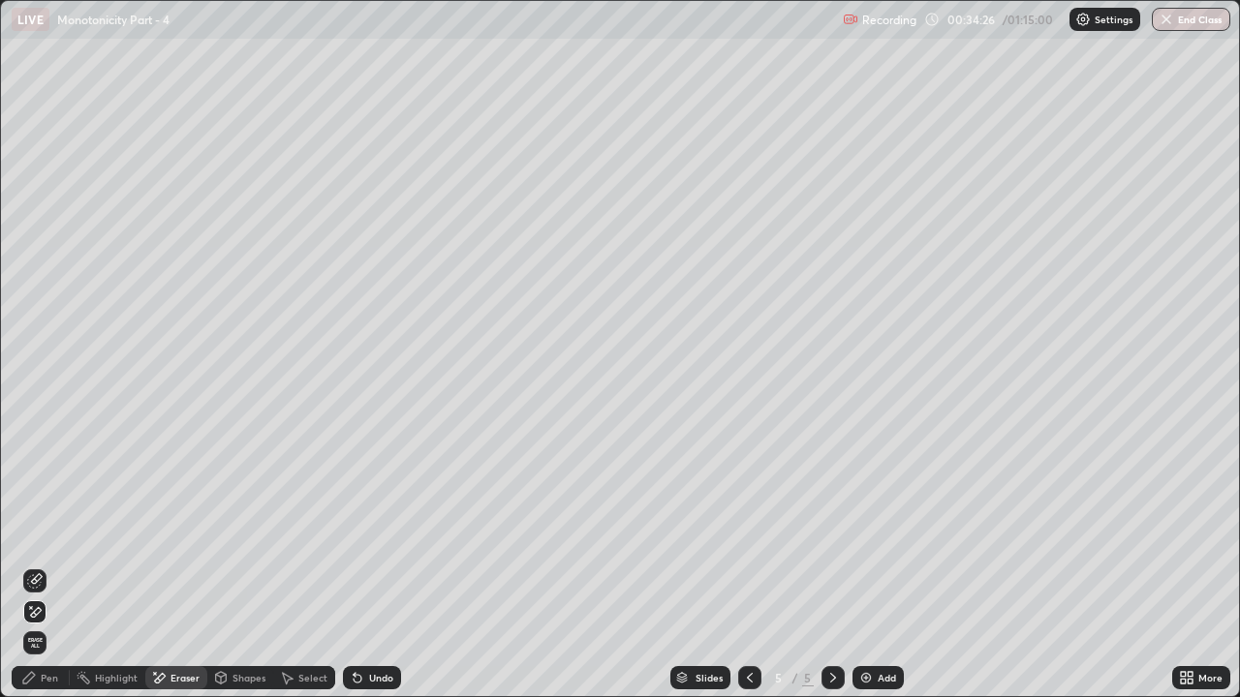
click at [37, 533] on icon at bounding box center [34, 612] width 15 height 16
click at [38, 533] on div "Pen" at bounding box center [41, 677] width 58 height 23
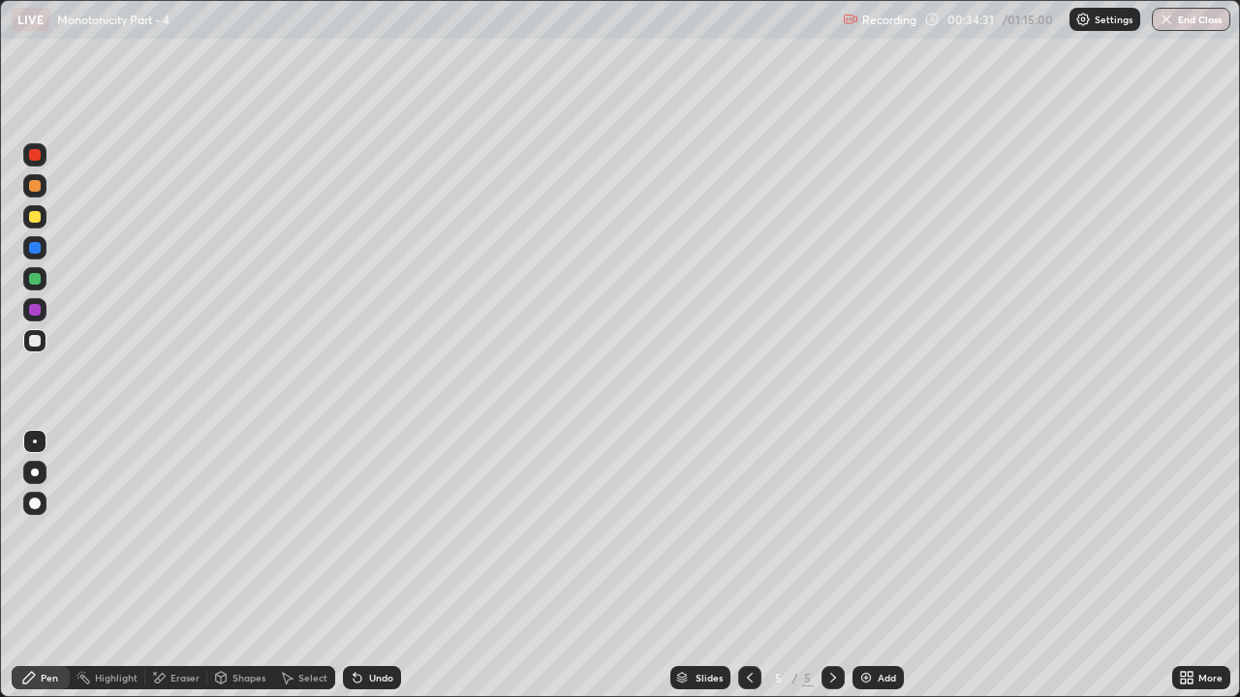
click at [39, 278] on div at bounding box center [35, 279] width 12 height 12
click at [35, 217] on div at bounding box center [35, 217] width 12 height 12
click at [30, 343] on div at bounding box center [35, 341] width 12 height 12
click at [373, 533] on div "Undo" at bounding box center [381, 678] width 24 height 10
click at [386, 533] on div "Undo" at bounding box center [372, 677] width 58 height 23
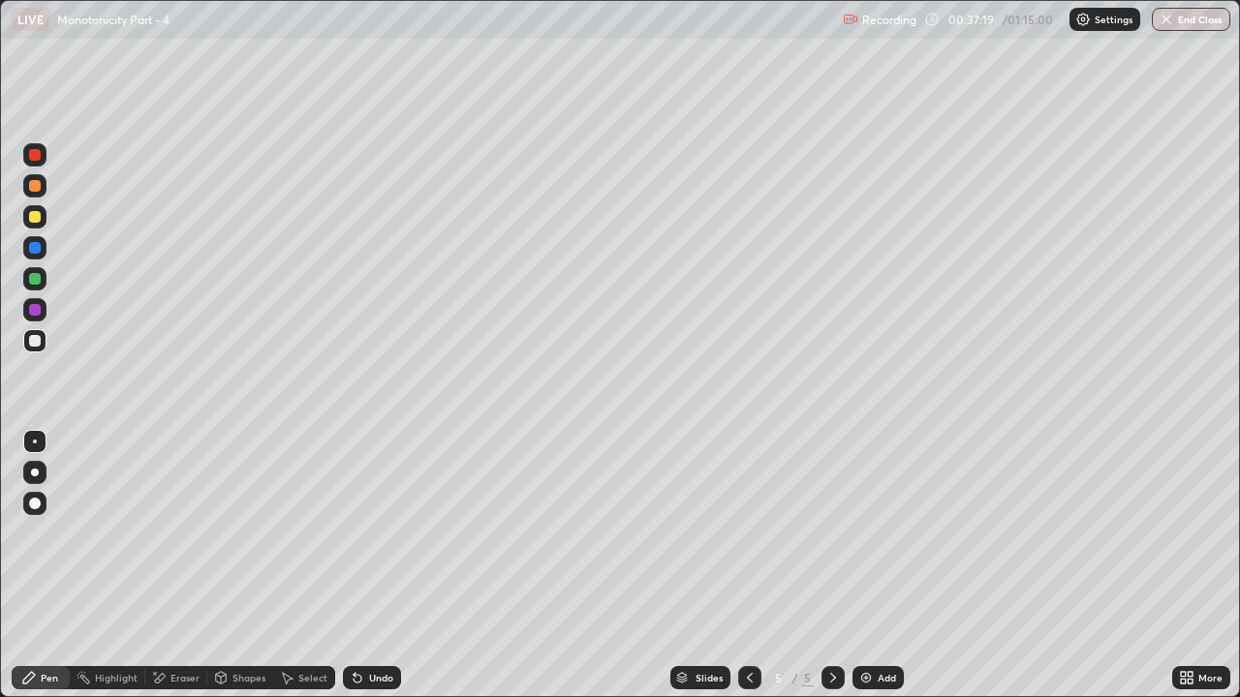
click at [875, 533] on div "Add" at bounding box center [877, 677] width 51 height 23
click at [32, 216] on div at bounding box center [35, 217] width 12 height 12
click at [34, 279] on div at bounding box center [35, 279] width 12 height 12
click at [745, 533] on div at bounding box center [749, 678] width 23 height 39
click at [828, 533] on icon at bounding box center [832, 677] width 15 height 15
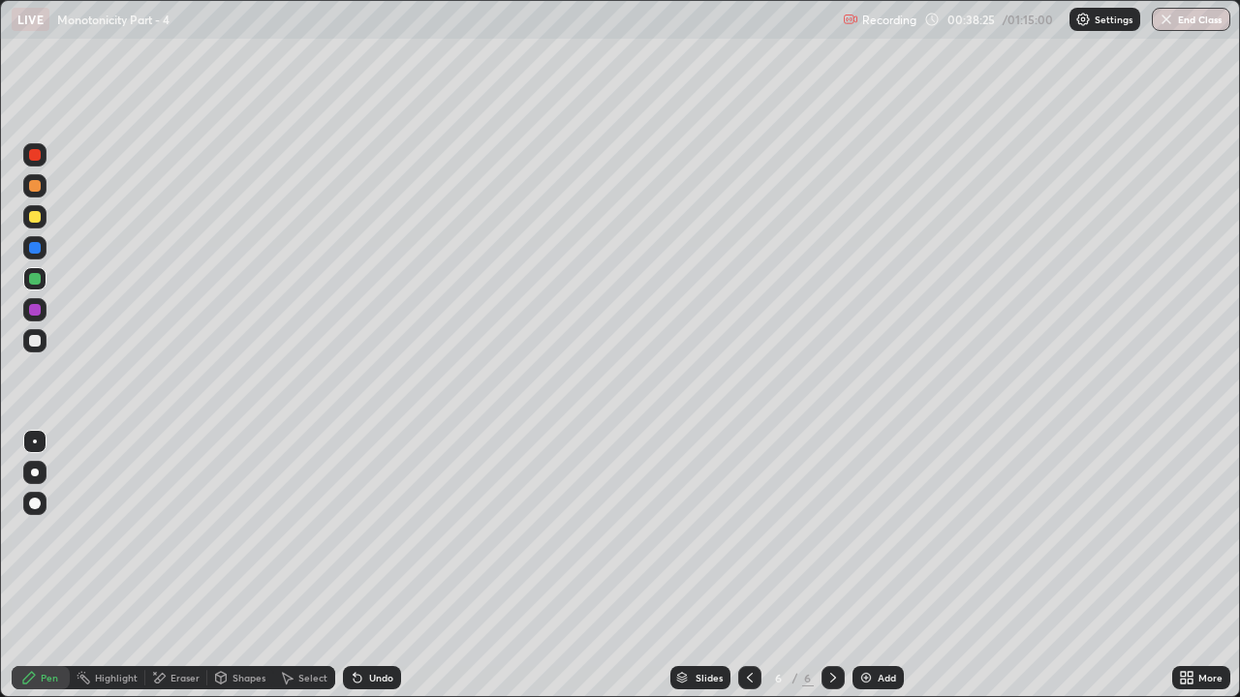
click at [34, 190] on div at bounding box center [35, 186] width 12 height 12
click at [362, 533] on div "Undo" at bounding box center [372, 677] width 58 height 23
click at [747, 533] on icon at bounding box center [750, 678] width 6 height 10
click at [839, 533] on div at bounding box center [832, 678] width 23 height 39
click at [748, 533] on icon at bounding box center [749, 677] width 15 height 15
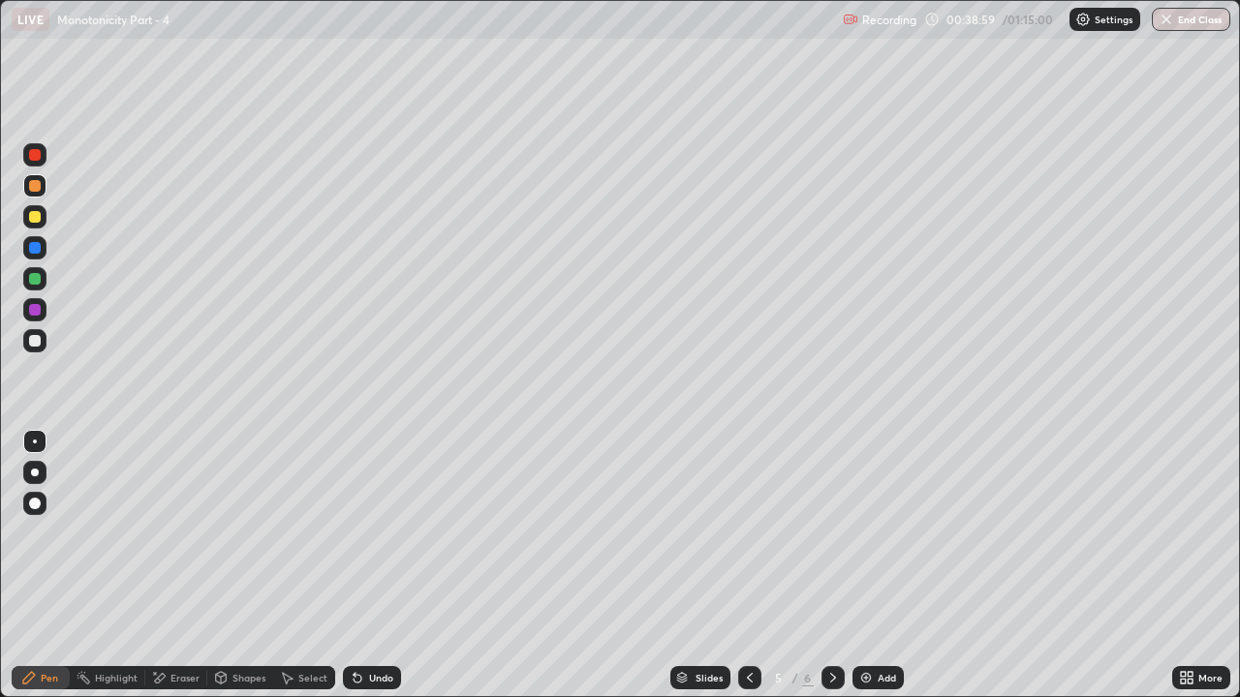
click at [831, 533] on icon at bounding box center [832, 677] width 15 height 15
click at [369, 533] on div "Undo" at bounding box center [381, 678] width 24 height 10
click at [168, 533] on div "Eraser" at bounding box center [176, 677] width 62 height 23
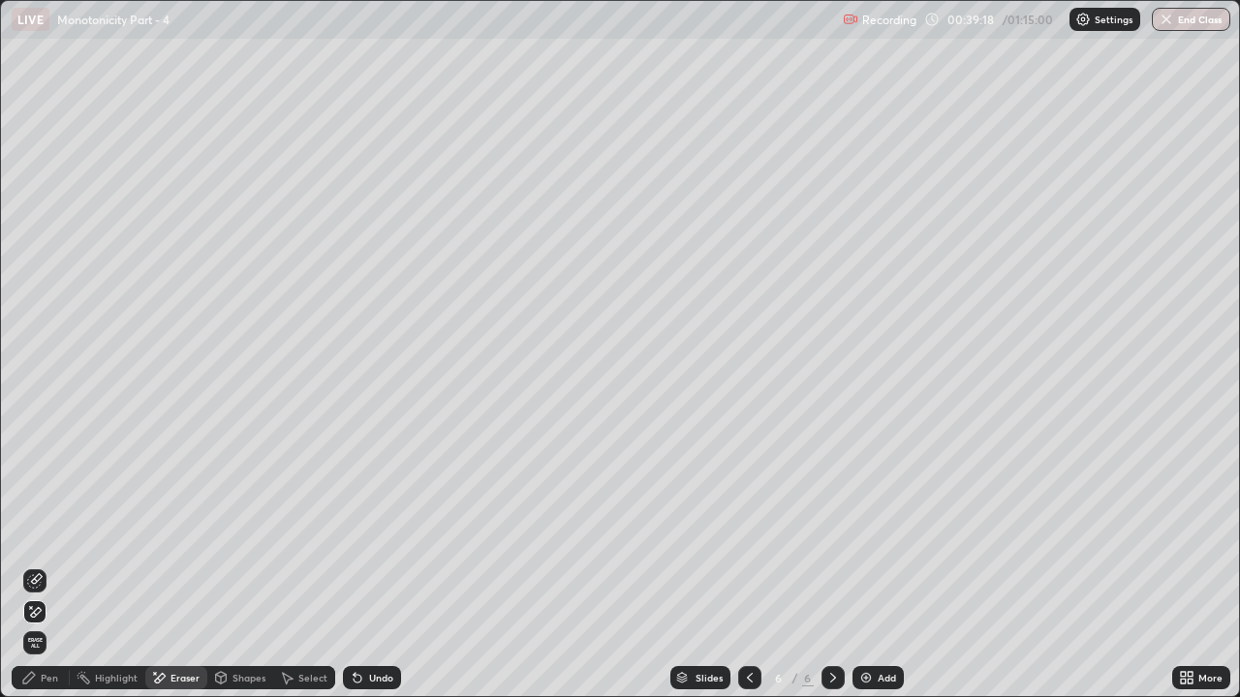
click at [41, 533] on div "Pen" at bounding box center [49, 678] width 17 height 10
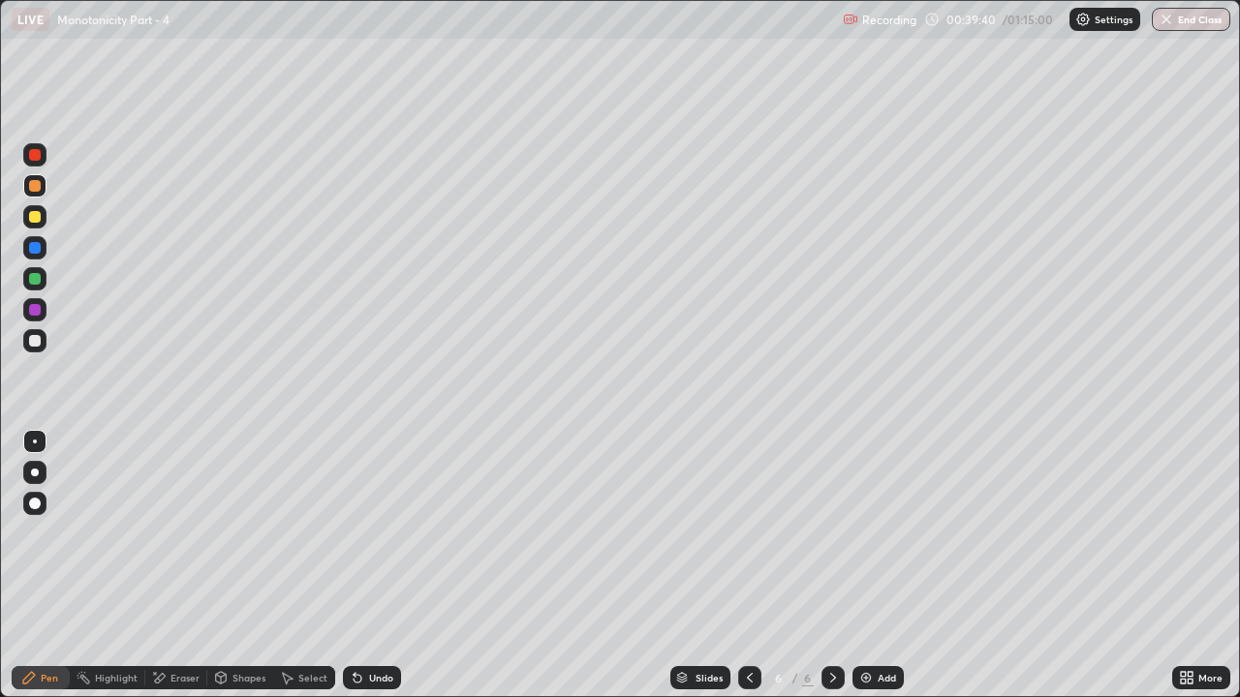
click at [35, 279] on div at bounding box center [35, 279] width 12 height 12
click at [752, 533] on div at bounding box center [749, 677] width 23 height 23
click at [831, 533] on icon at bounding box center [832, 677] width 15 height 15
click at [746, 533] on div at bounding box center [749, 677] width 23 height 23
click at [831, 533] on icon at bounding box center [832, 677] width 15 height 15
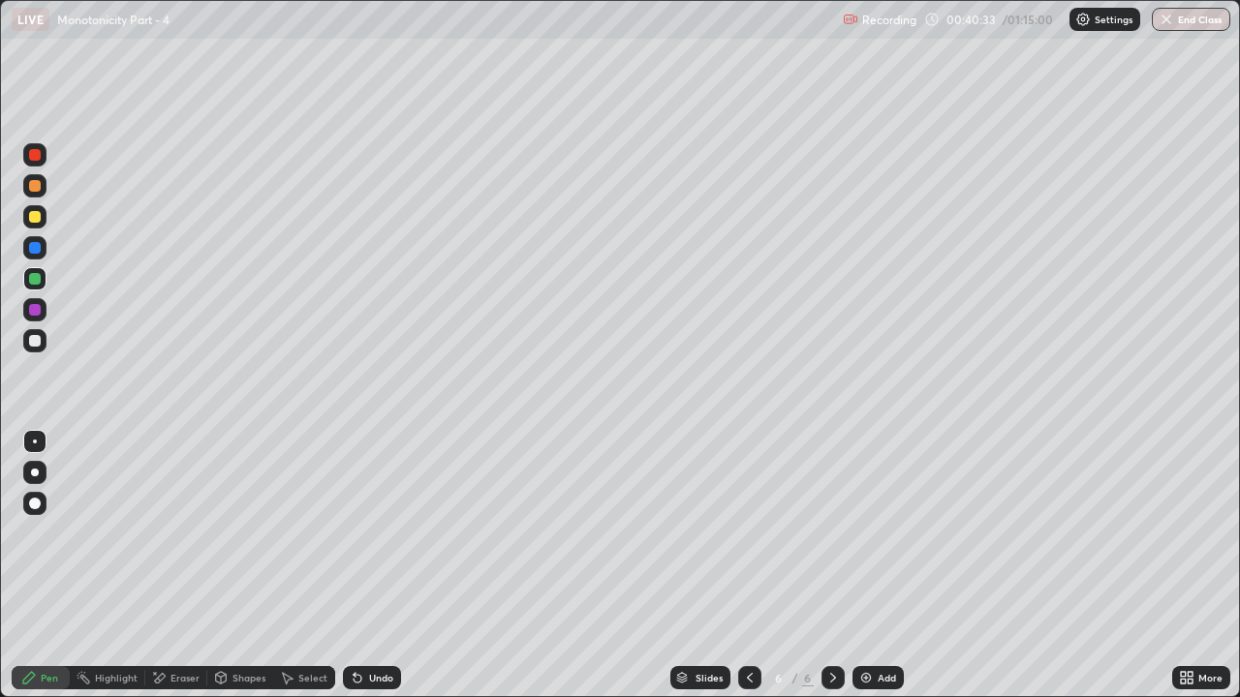
click at [130, 533] on div "Highlight" at bounding box center [116, 678] width 43 height 10
click at [172, 533] on div "Eraser" at bounding box center [184, 678] width 29 height 10
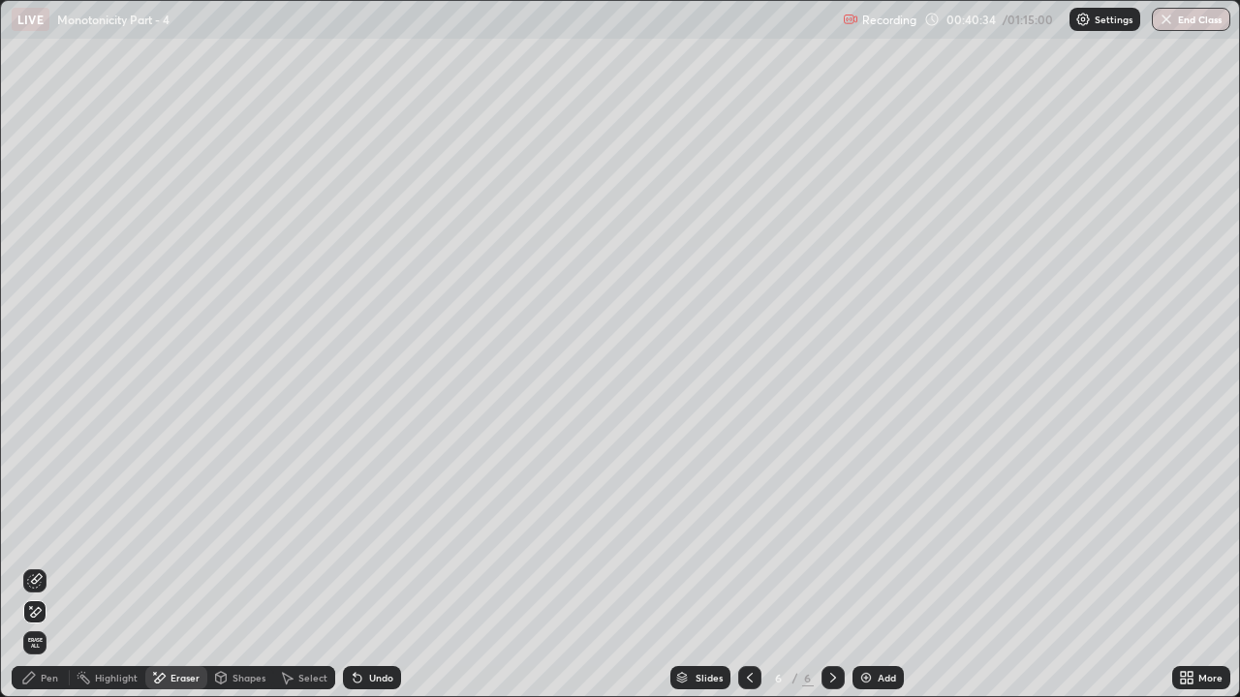
click at [36, 533] on icon at bounding box center [34, 580] width 15 height 15
click at [34, 533] on icon at bounding box center [28, 677] width 15 height 15
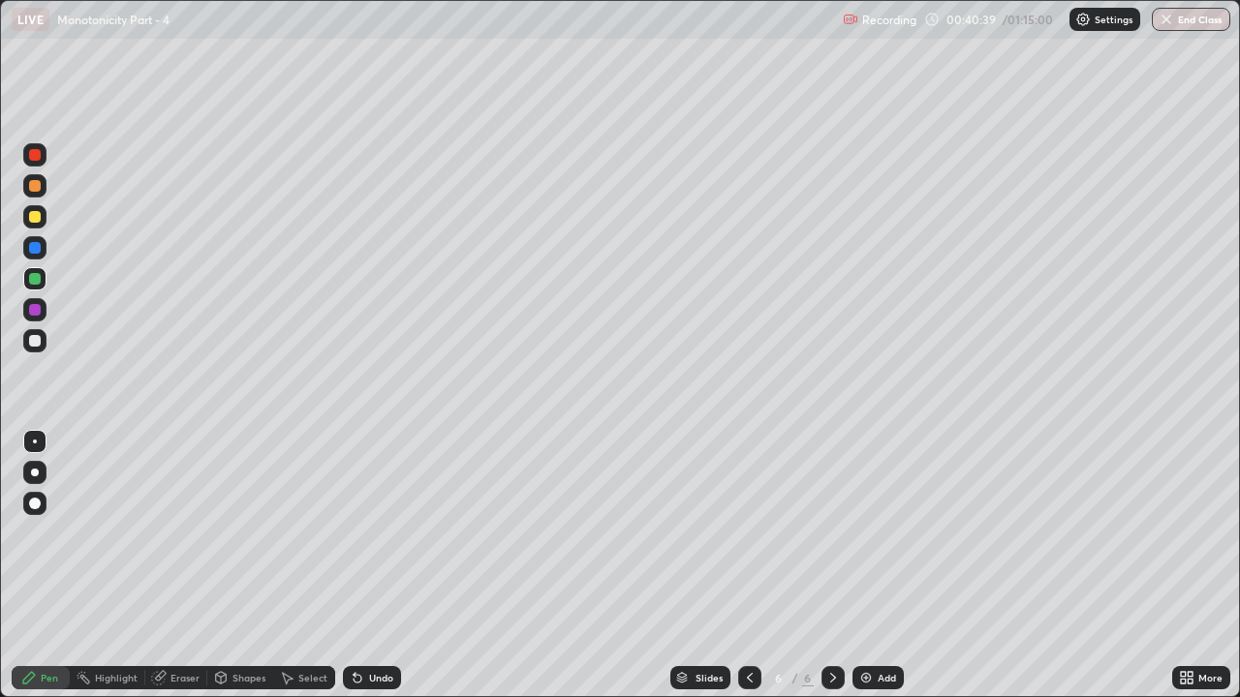
click at [36, 184] on div at bounding box center [35, 186] width 12 height 12
click at [40, 273] on div at bounding box center [34, 278] width 23 height 23
click at [748, 533] on icon at bounding box center [749, 677] width 15 height 15
click at [40, 287] on div at bounding box center [34, 278] width 23 height 23
click at [831, 533] on icon at bounding box center [832, 677] width 15 height 15
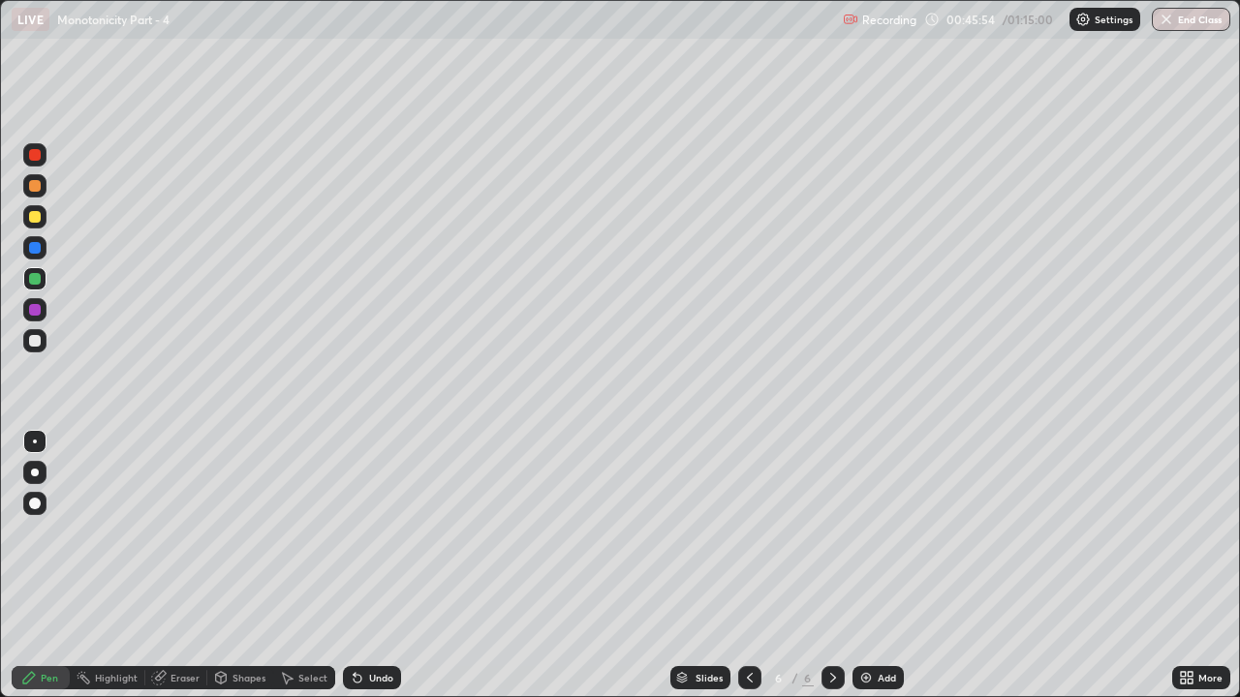
click at [748, 533] on icon at bounding box center [749, 677] width 15 height 15
click at [838, 533] on div at bounding box center [832, 677] width 23 height 23
click at [873, 533] on div "Add" at bounding box center [877, 677] width 51 height 23
click at [42, 533] on div "Pen" at bounding box center [49, 678] width 17 height 10
click at [746, 533] on div at bounding box center [749, 678] width 23 height 39
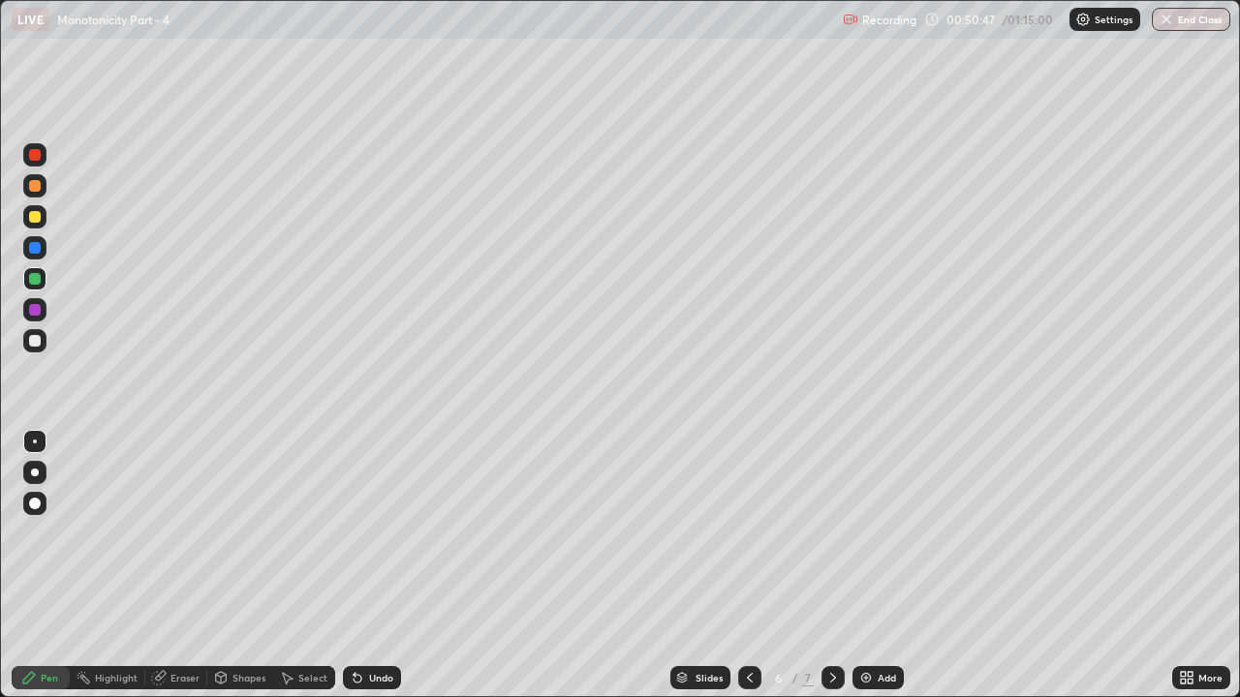
click at [832, 533] on icon at bounding box center [832, 677] width 15 height 15
click at [37, 533] on div "Pen" at bounding box center [41, 677] width 58 height 23
click at [35, 215] on div at bounding box center [35, 217] width 12 height 12
click at [361, 533] on div "Undo" at bounding box center [372, 677] width 58 height 23
click at [362, 533] on icon at bounding box center [357, 677] width 15 height 15
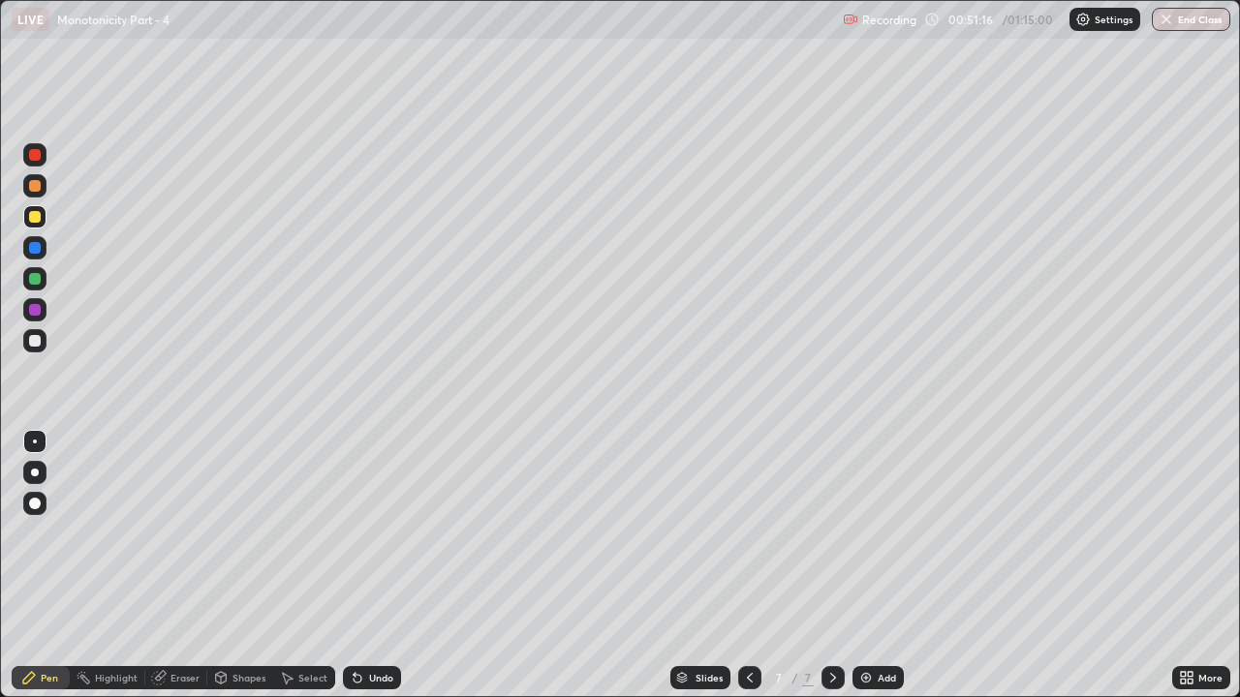
click at [36, 279] on div at bounding box center [35, 279] width 12 height 12
click at [39, 332] on div at bounding box center [34, 340] width 23 height 23
click at [35, 276] on div at bounding box center [35, 279] width 12 height 12
click at [36, 341] on div at bounding box center [35, 341] width 12 height 12
click at [34, 279] on div at bounding box center [35, 279] width 12 height 12
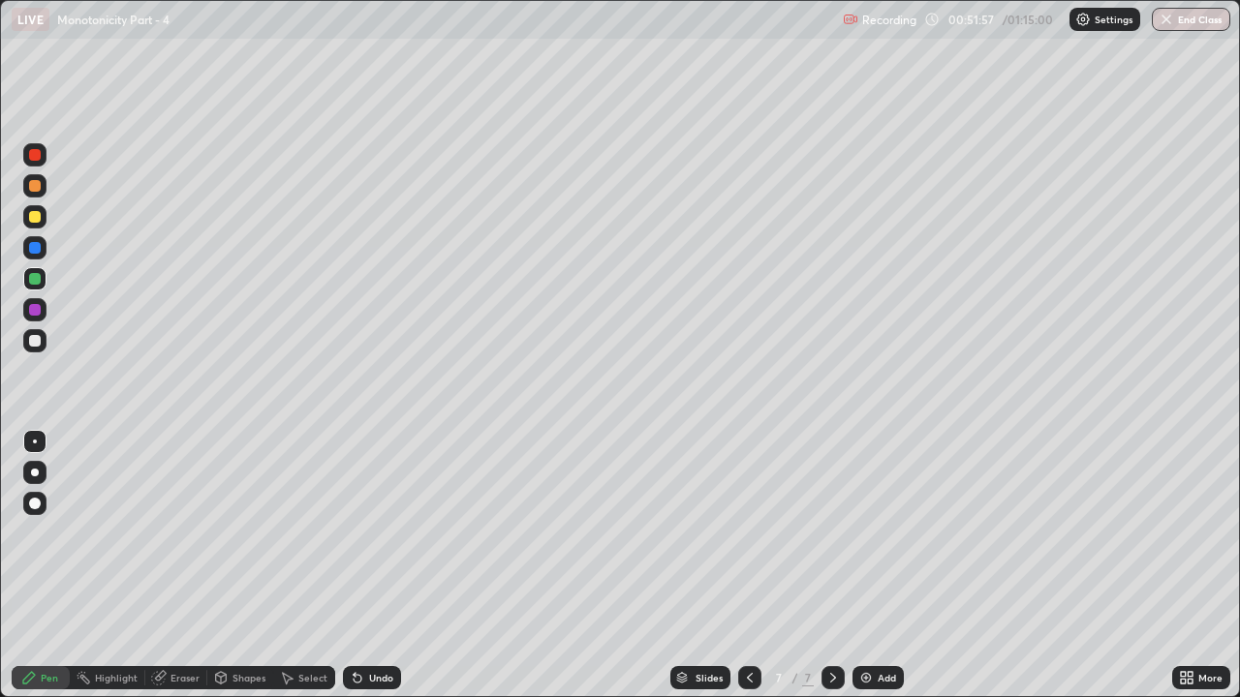
click at [40, 341] on div at bounding box center [35, 341] width 12 height 12
click at [371, 533] on div "Undo" at bounding box center [381, 678] width 24 height 10
click at [362, 533] on div "Undo" at bounding box center [372, 677] width 58 height 23
click at [364, 533] on div "Undo" at bounding box center [372, 677] width 58 height 23
click at [373, 533] on div "Undo" at bounding box center [381, 678] width 24 height 10
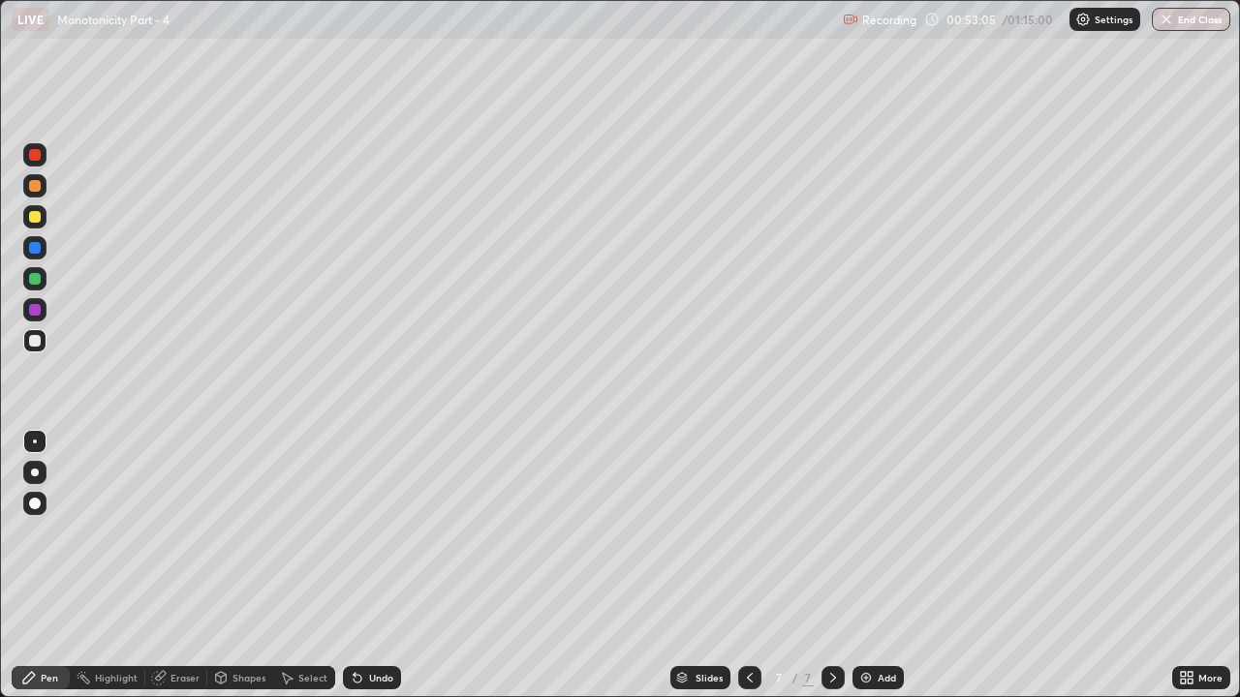
click at [381, 533] on div "Undo" at bounding box center [381, 678] width 24 height 10
click at [879, 533] on div "Add" at bounding box center [877, 677] width 51 height 23
click at [40, 222] on div at bounding box center [34, 216] width 23 height 23
click at [747, 533] on icon at bounding box center [750, 678] width 6 height 10
click at [821, 533] on div at bounding box center [832, 678] width 23 height 39
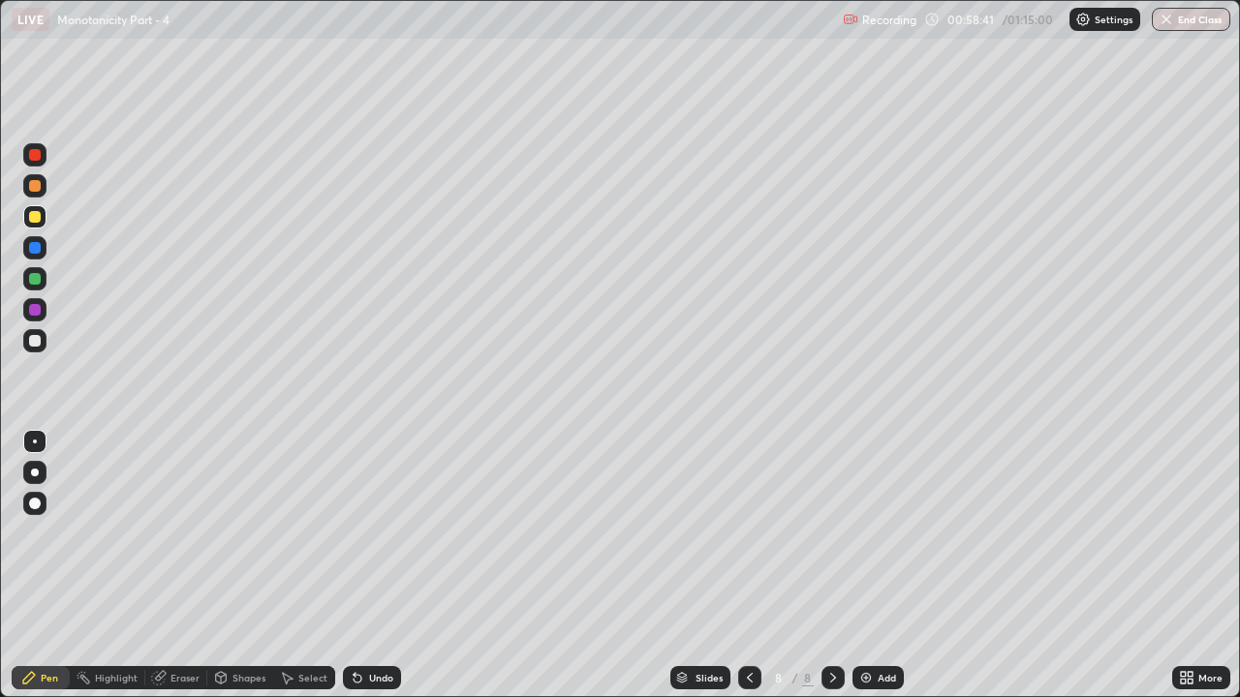
click at [756, 533] on div at bounding box center [749, 677] width 23 height 23
click at [831, 533] on icon at bounding box center [832, 677] width 15 height 15
click at [354, 533] on icon at bounding box center [358, 679] width 8 height 8
click at [36, 341] on div at bounding box center [35, 341] width 12 height 12
click at [363, 533] on div "Undo" at bounding box center [372, 677] width 58 height 23
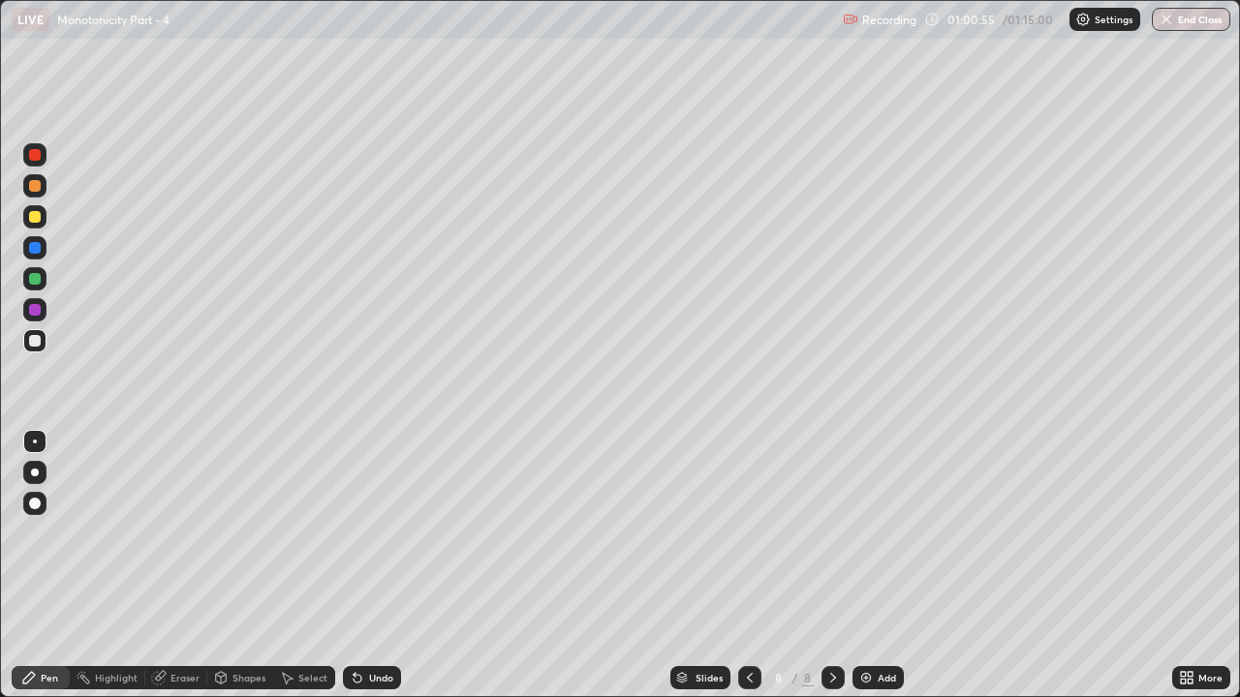
click at [37, 342] on div at bounding box center [35, 341] width 12 height 12
click at [163, 533] on icon at bounding box center [158, 677] width 15 height 15
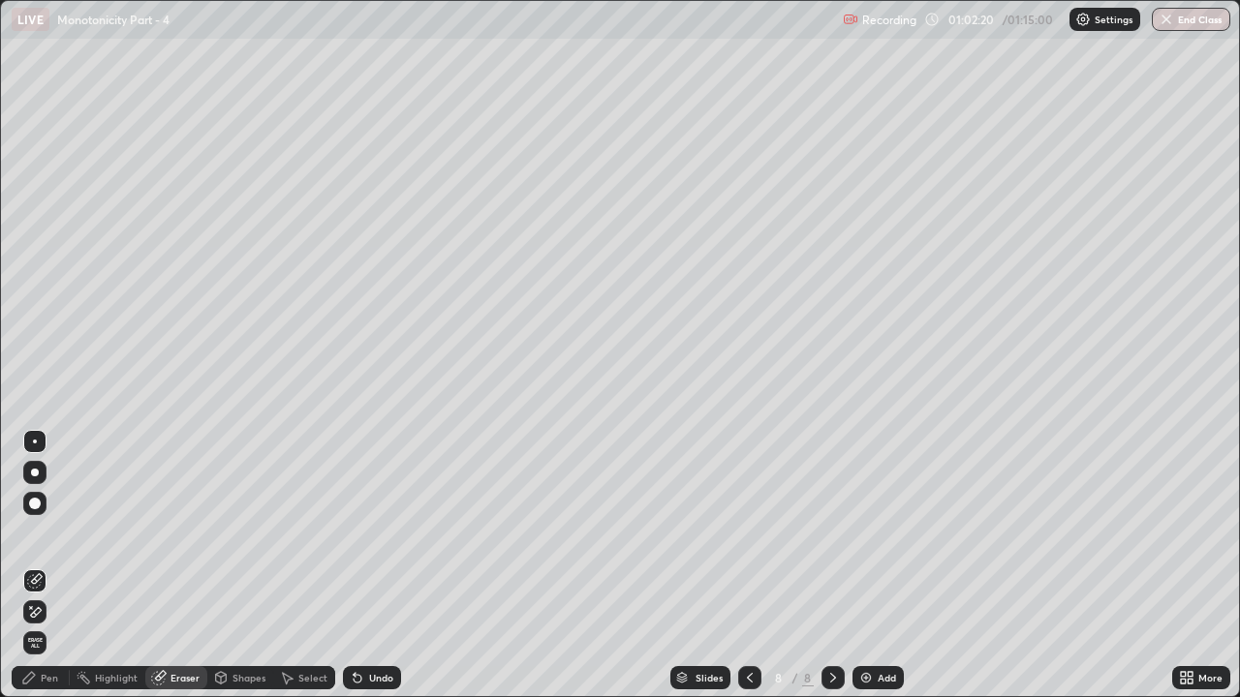
click at [37, 533] on icon at bounding box center [34, 612] width 15 height 16
click at [29, 533] on div "Pen" at bounding box center [41, 677] width 58 height 23
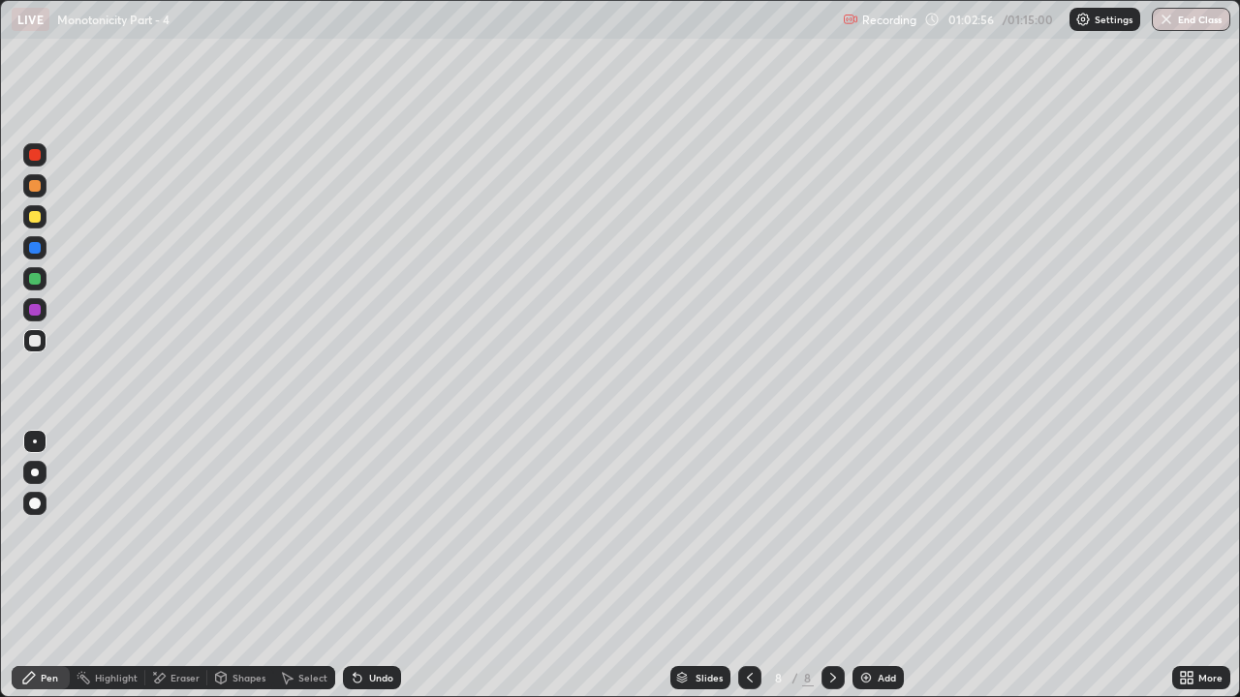
click at [387, 533] on div "Undo" at bounding box center [381, 678] width 24 height 10
click at [874, 533] on div "Add" at bounding box center [877, 677] width 51 height 23
click at [53, 533] on div "Pen" at bounding box center [49, 678] width 17 height 10
click at [748, 533] on icon at bounding box center [749, 677] width 15 height 15
click at [831, 533] on icon at bounding box center [832, 677] width 15 height 15
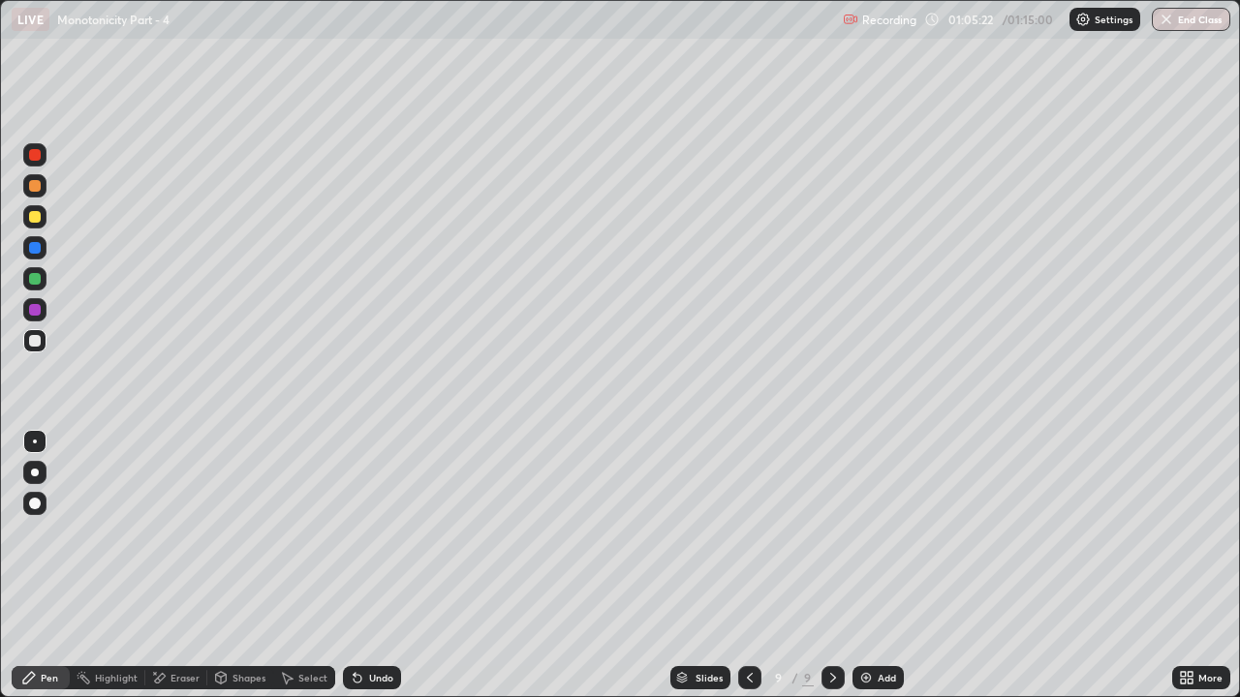
click at [365, 533] on div "Undo" at bounding box center [372, 677] width 58 height 23
click at [235, 533] on div "Shapes" at bounding box center [248, 678] width 33 height 10
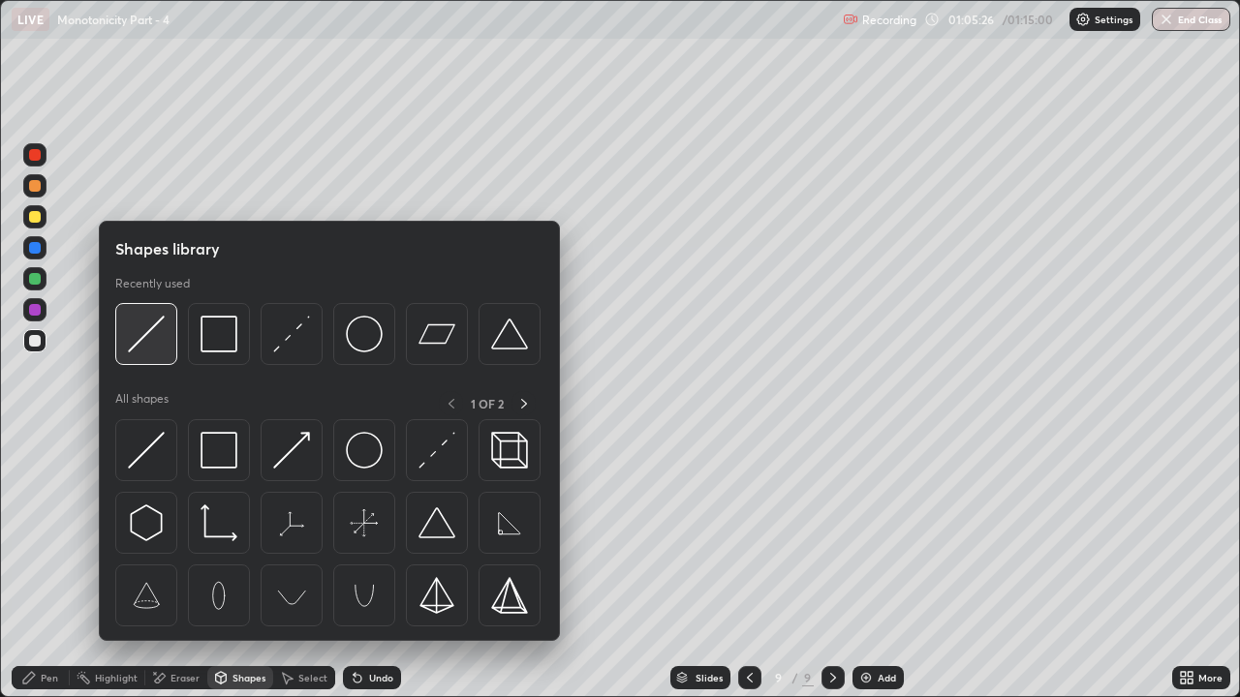
click at [148, 353] on img at bounding box center [146, 334] width 37 height 37
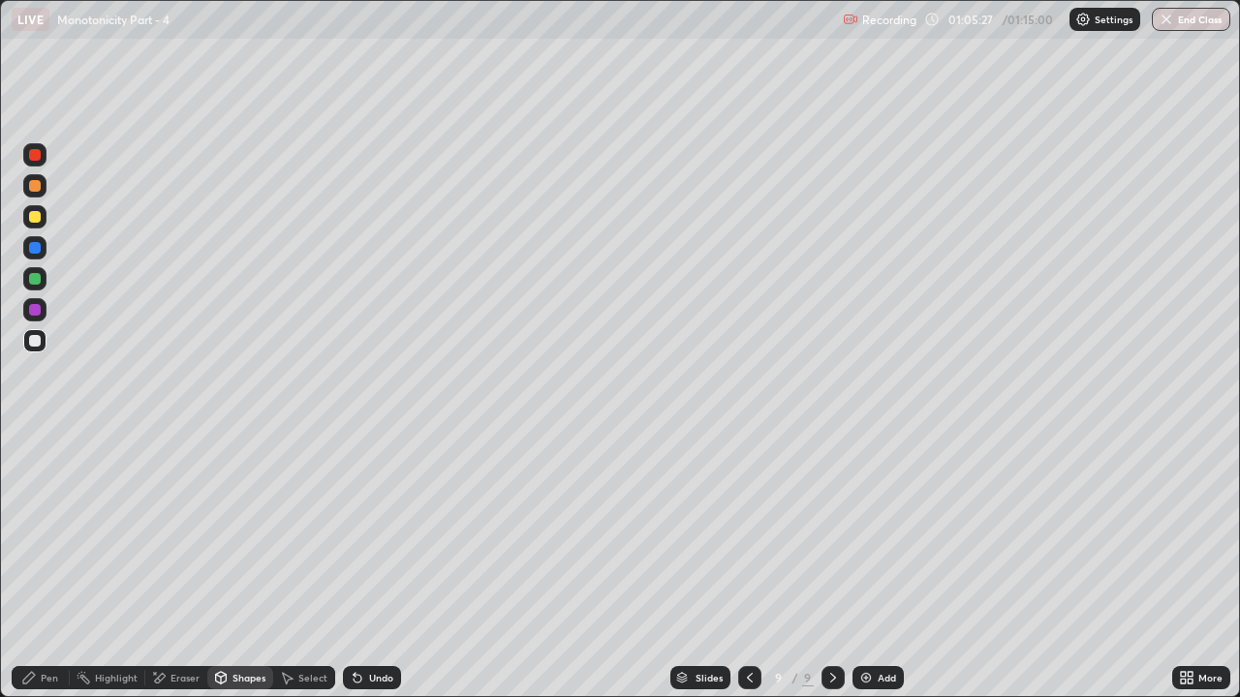
click at [35, 227] on div at bounding box center [34, 216] width 23 height 23
click at [32, 533] on icon at bounding box center [28, 677] width 15 height 15
click at [44, 348] on div at bounding box center [34, 340] width 23 height 23
click at [42, 217] on div at bounding box center [34, 216] width 23 height 23
click at [746, 533] on icon at bounding box center [749, 677] width 15 height 15
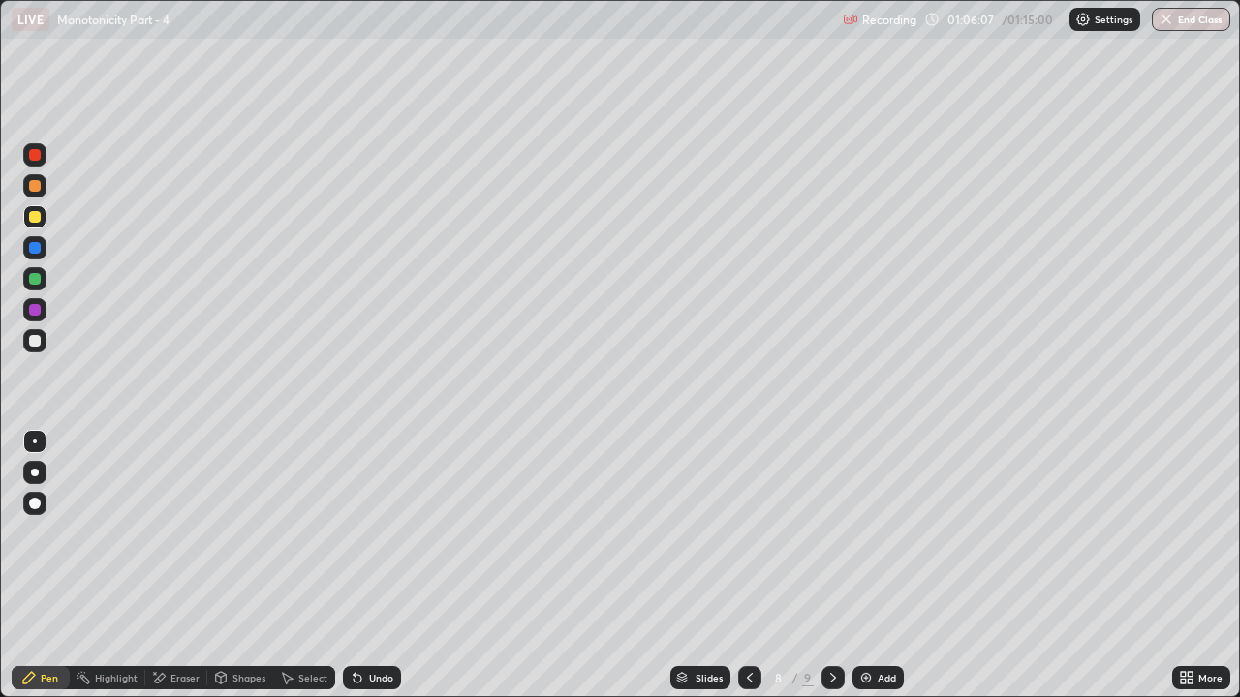
click at [748, 533] on icon at bounding box center [749, 677] width 15 height 15
click at [835, 533] on icon at bounding box center [832, 677] width 15 height 15
click at [43, 342] on div at bounding box center [34, 340] width 23 height 23
click at [831, 533] on icon at bounding box center [832, 677] width 15 height 15
click at [31, 281] on div at bounding box center [35, 279] width 12 height 12
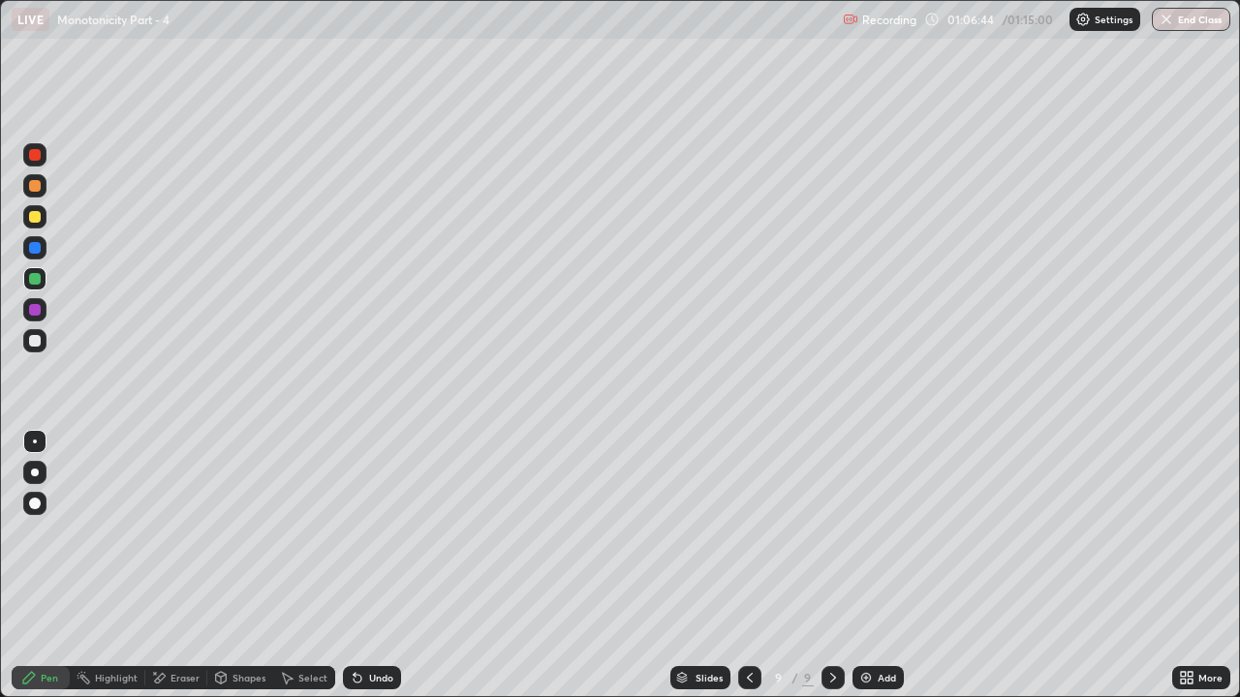
click at [42, 334] on div at bounding box center [34, 340] width 23 height 23
click at [748, 533] on icon at bounding box center [749, 677] width 15 height 15
click at [833, 533] on icon at bounding box center [832, 677] width 15 height 15
click at [831, 533] on icon at bounding box center [832, 677] width 15 height 15
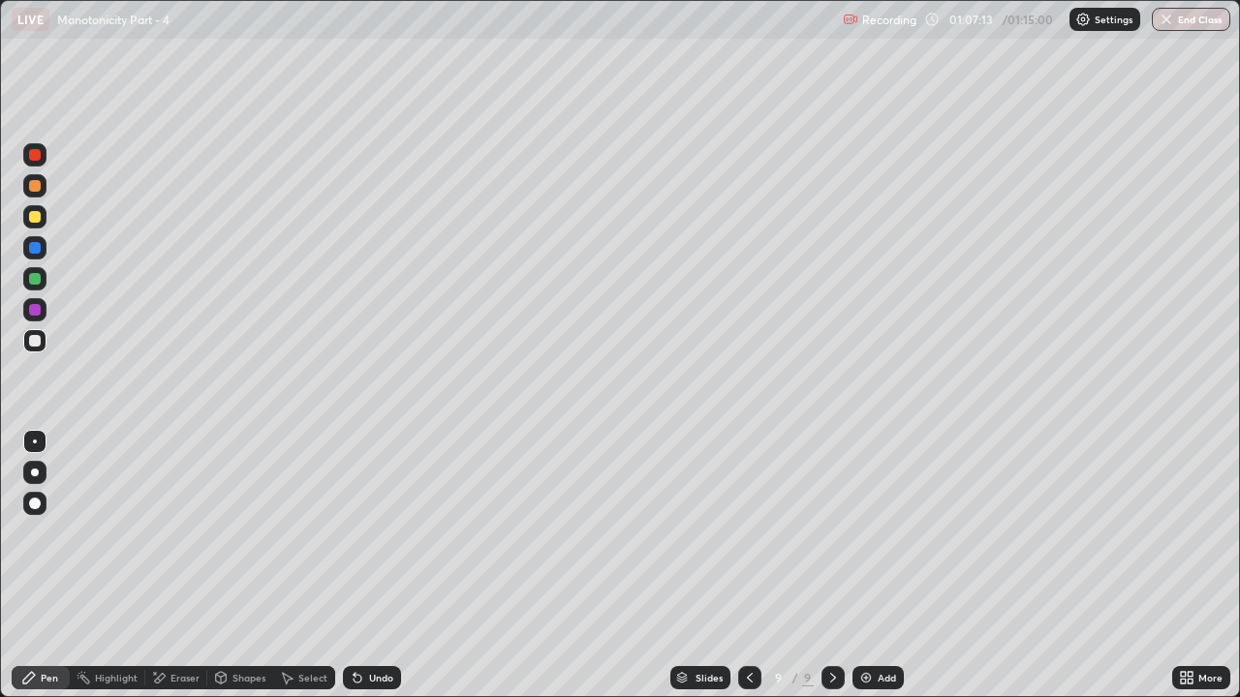
click at [355, 533] on icon at bounding box center [358, 679] width 8 height 8
click at [38, 186] on div at bounding box center [35, 186] width 12 height 12
click at [396, 533] on div "Undo" at bounding box center [372, 677] width 58 height 23
click at [34, 283] on div at bounding box center [35, 279] width 12 height 12
click at [748, 533] on icon at bounding box center [749, 677] width 15 height 15
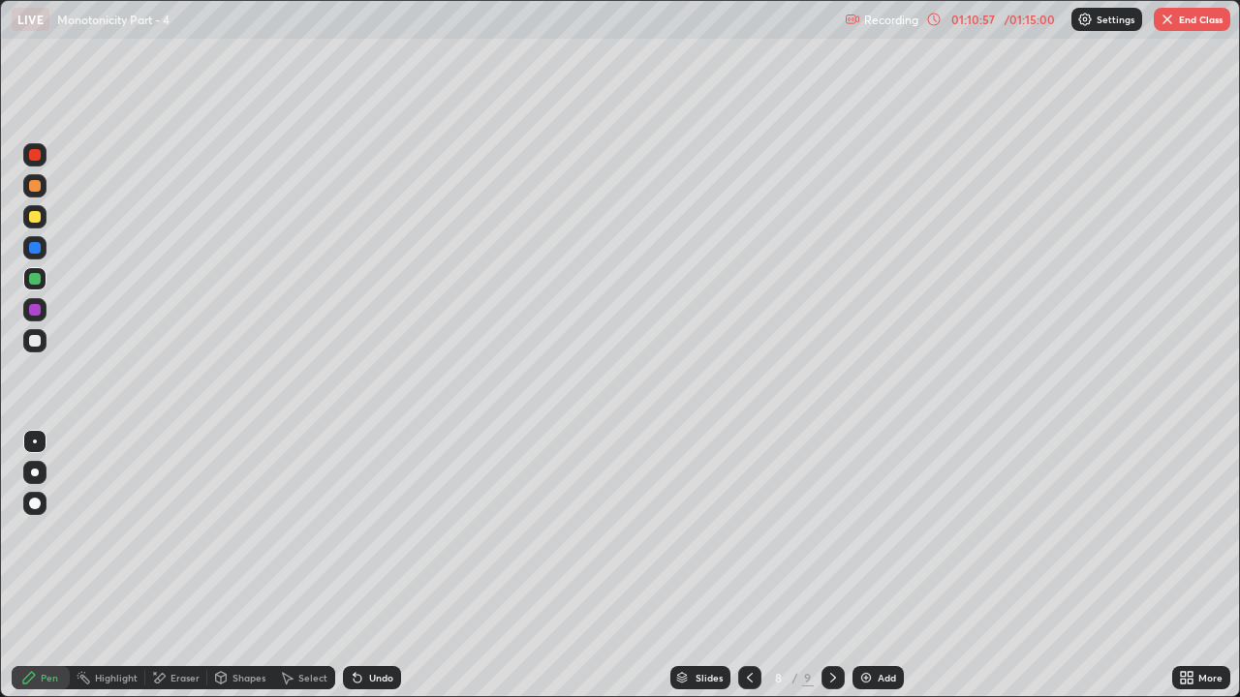
click at [831, 533] on icon at bounding box center [832, 677] width 15 height 15
click at [1219, 22] on button "End Class" at bounding box center [1192, 19] width 77 height 23
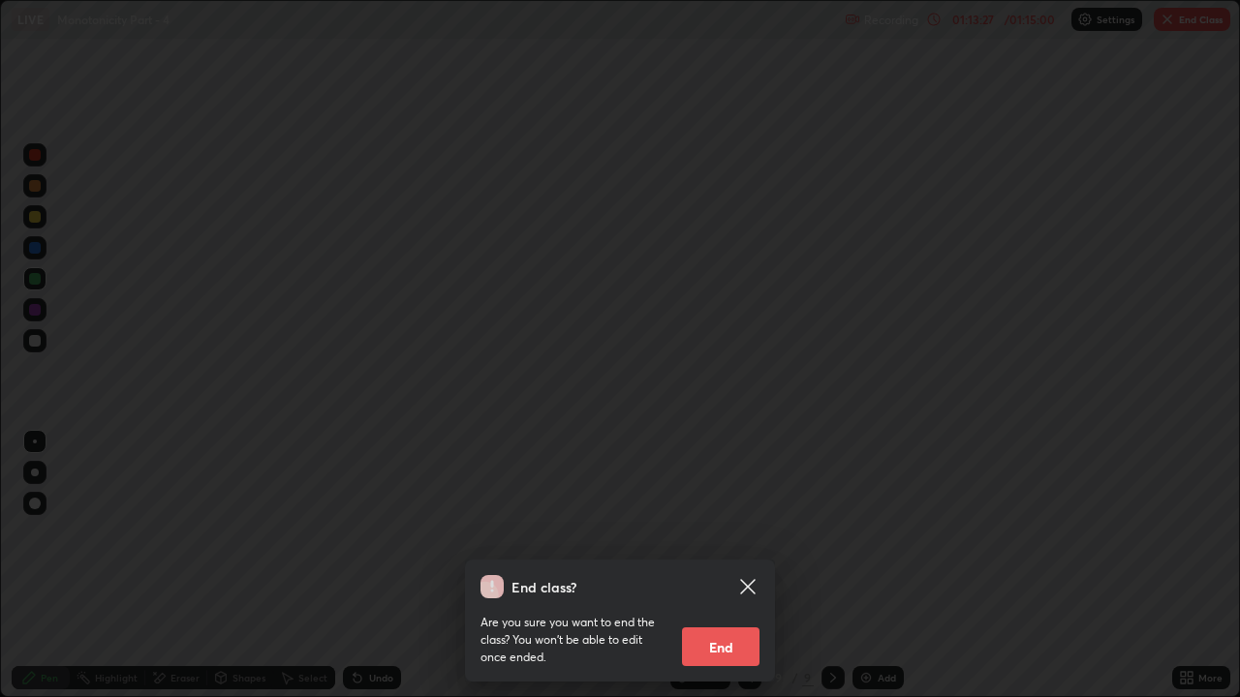
click at [726, 533] on button "End" at bounding box center [720, 647] width 77 height 39
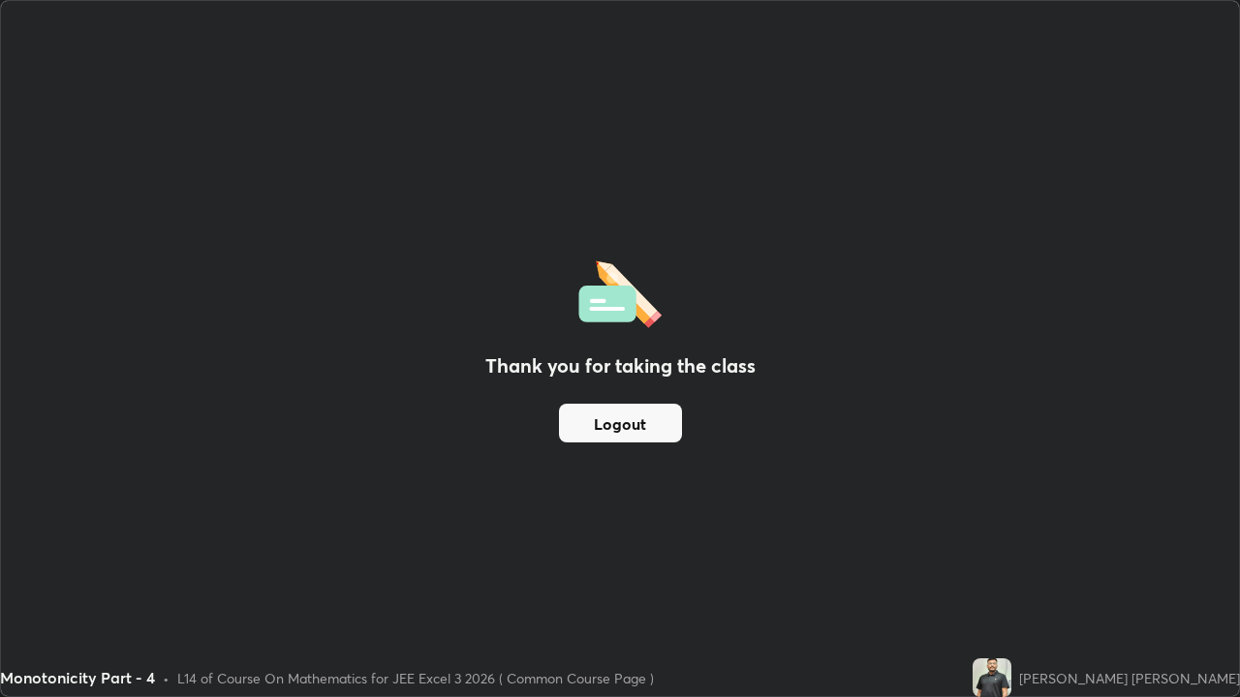
click at [639, 425] on button "Logout" at bounding box center [620, 423] width 123 height 39
click at [619, 422] on button "Logout" at bounding box center [620, 423] width 123 height 39
